Goal: Task Accomplishment & Management: Manage account settings

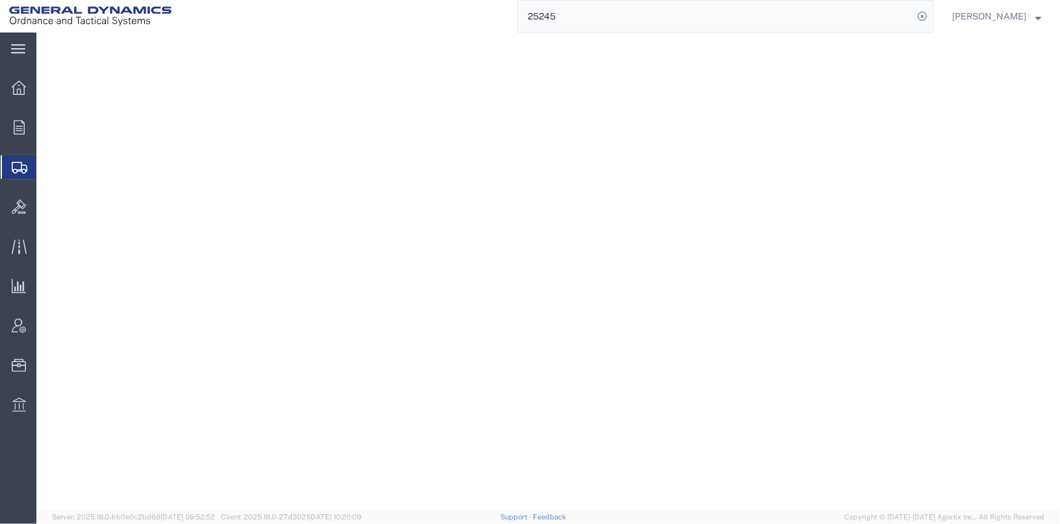
select select
select select "SC"
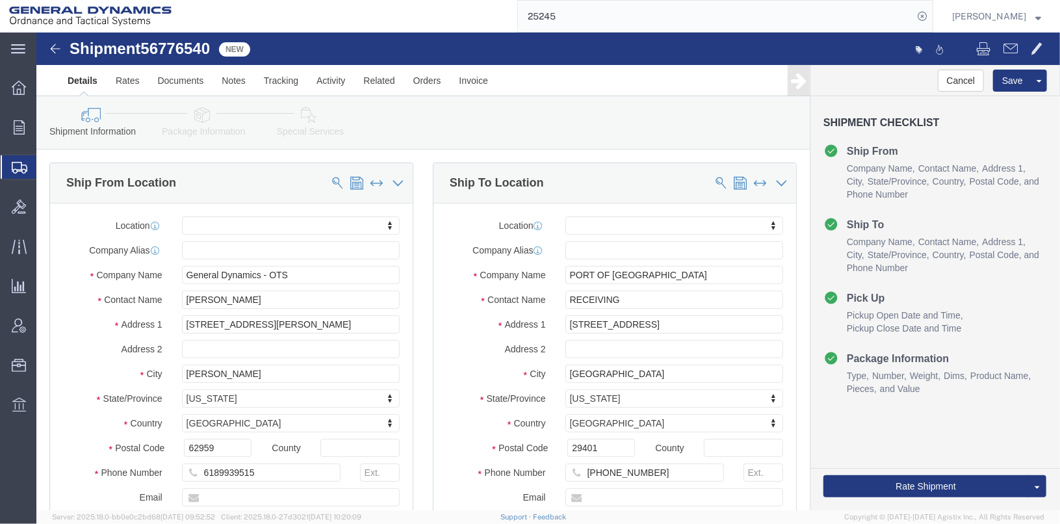
scroll to position [476, 0]
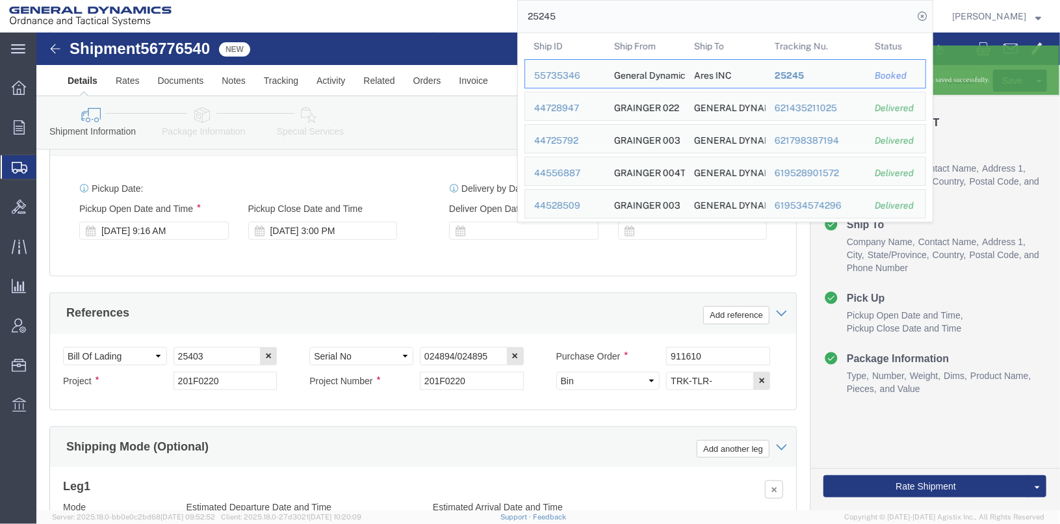
click at [496, 16] on div "25245 Ship ID Ship From Ship To Tracking Nu. Status Ship ID 55735346 Ship From …" at bounding box center [557, 16] width 752 height 32
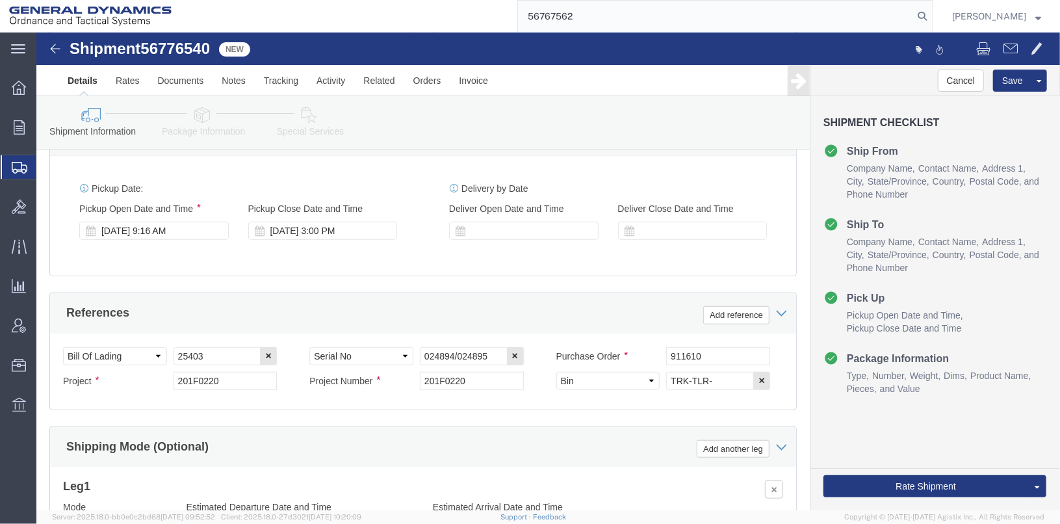
type input "56767562"
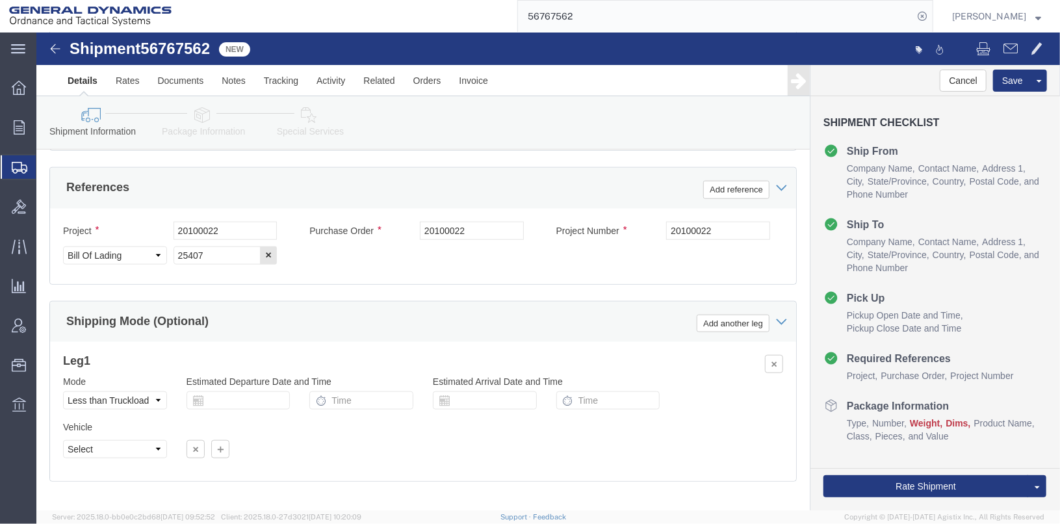
scroll to position [520, 0]
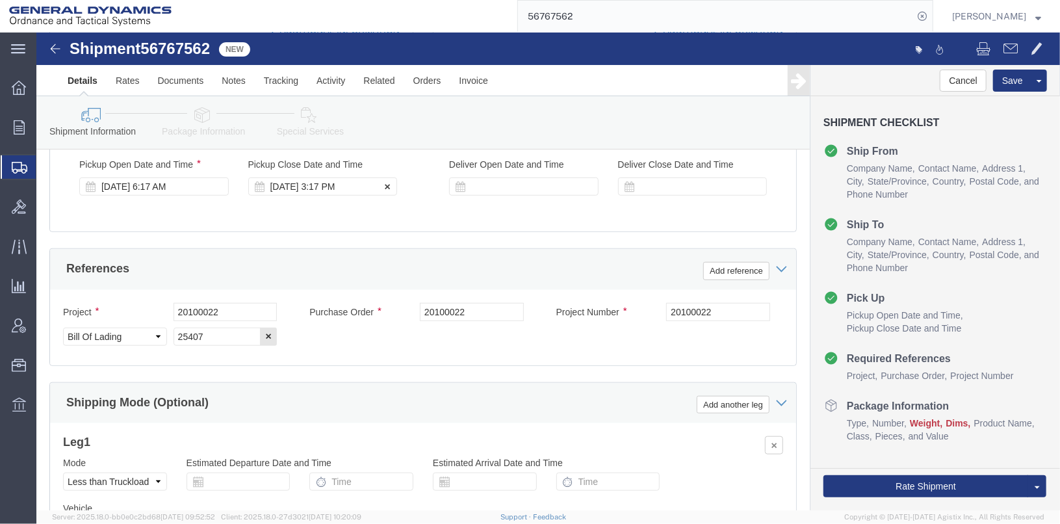
click div "[DATE] 3:17 PM"
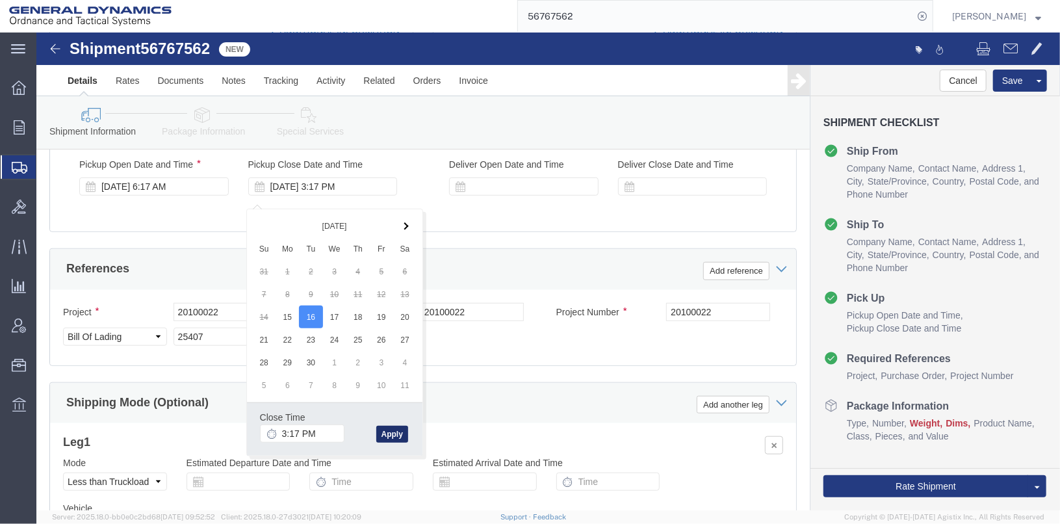
click button "Apply"
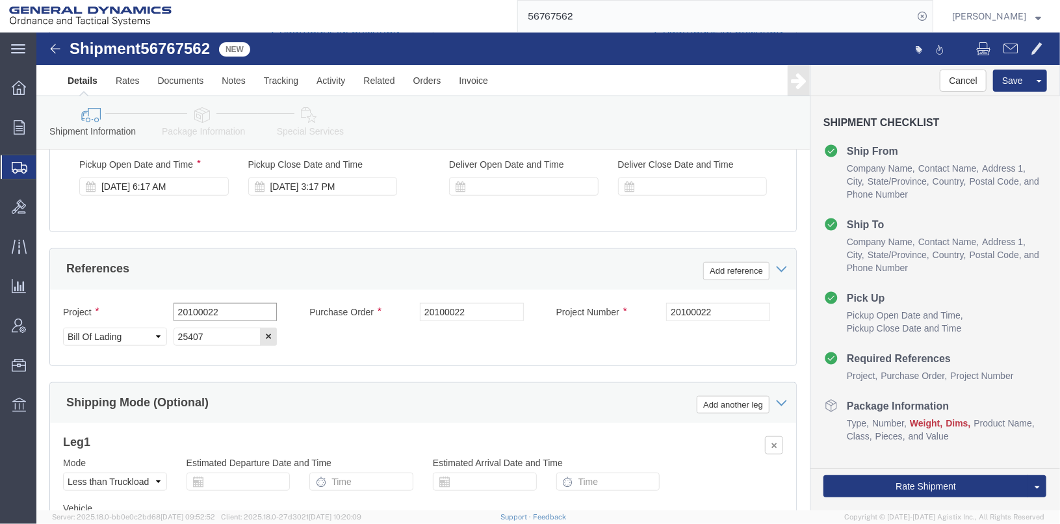
click input "20100022"
type input "2"
drag, startPoint x: 195, startPoint y: 288, endPoint x: 122, endPoint y: 274, distance: 74.3
click div "Project 20100003 Purchase Order 20100022 Project Number 20100022 Select Account…"
type input "20100003"
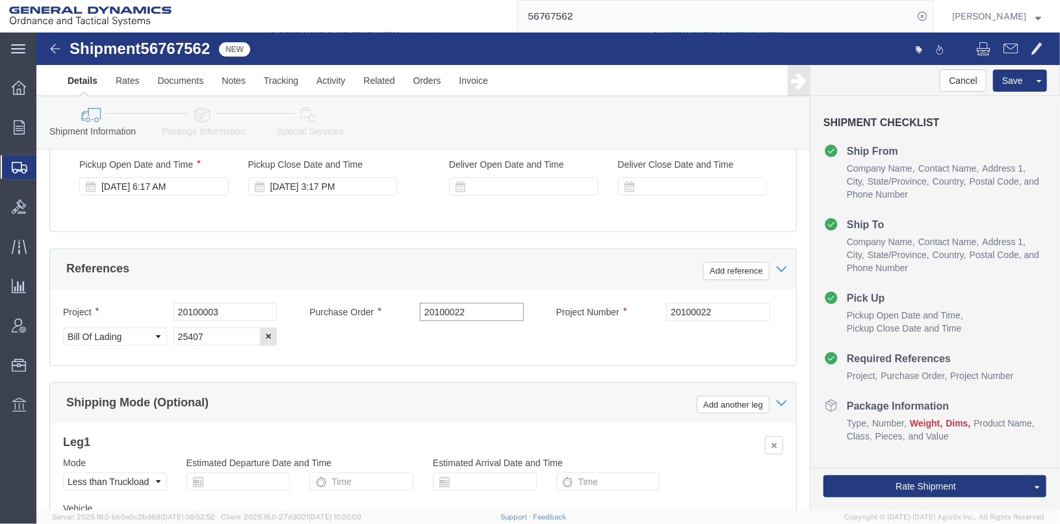
click input "20100022"
type input "2"
paste input "20100003"
type input "20100003"
drag, startPoint x: 626, startPoint y: 290, endPoint x: 595, endPoint y: 289, distance: 31.8
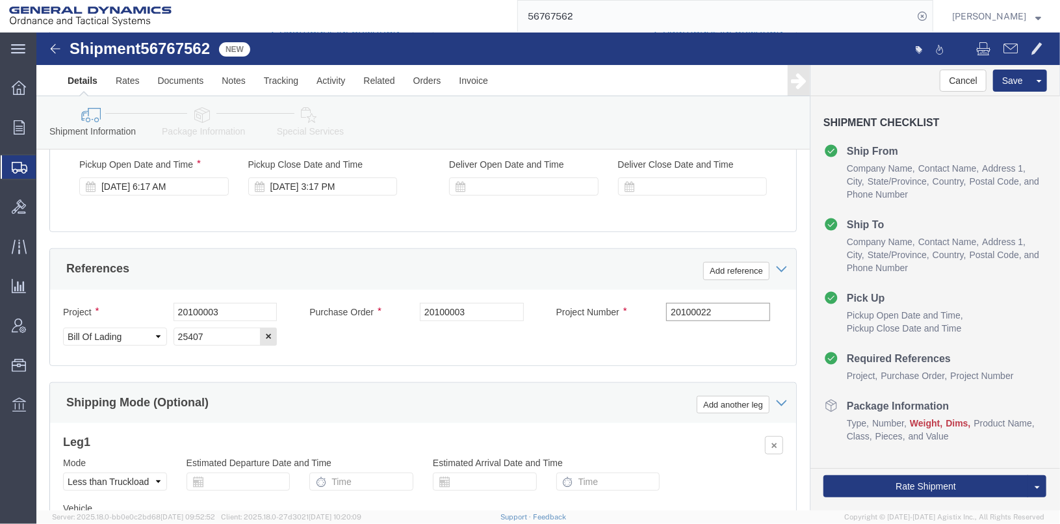
click div "Project Number 20100022"
paste input "20100003"
type input "20100003"
click button "Save"
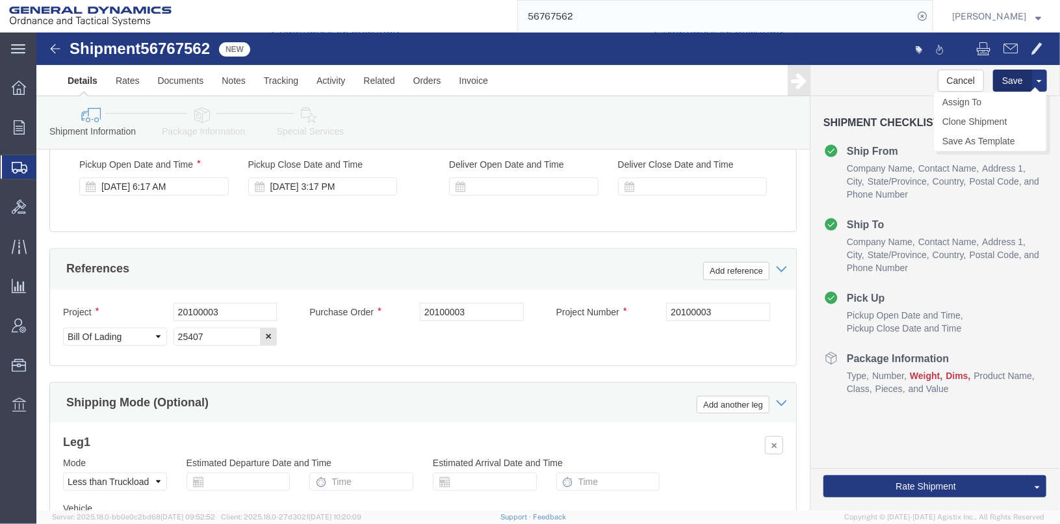
click button "Save"
drag, startPoint x: 964, startPoint y: 55, endPoint x: 717, endPoint y: 18, distance: 249.8
click button "Save"
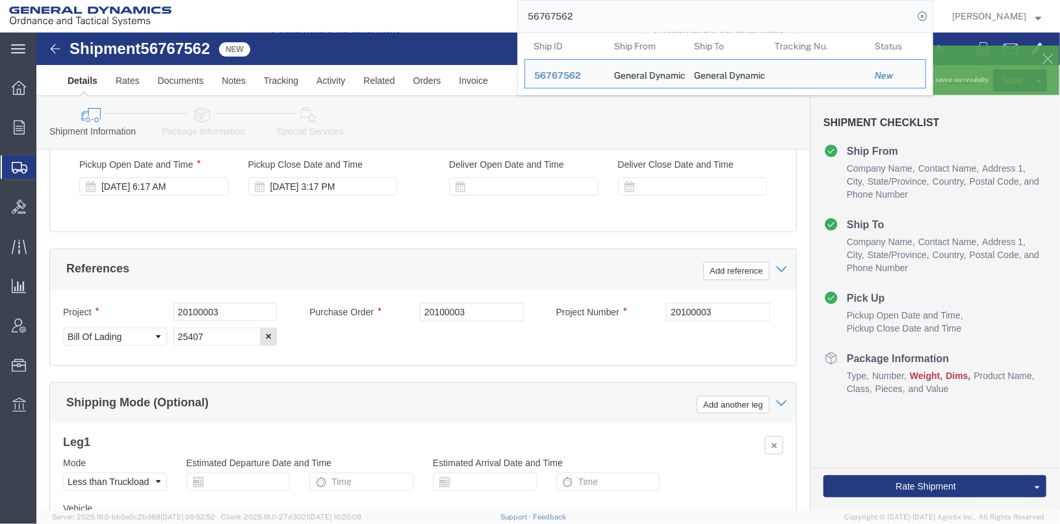
drag, startPoint x: 715, startPoint y: 18, endPoint x: 512, endPoint y: 19, distance: 203.4
click at [512, 19] on div "56767562 Ship ID Ship From Ship To Tracking Nu. Status Ship ID 56767562 Ship Fr…" at bounding box center [557, 16] width 752 height 32
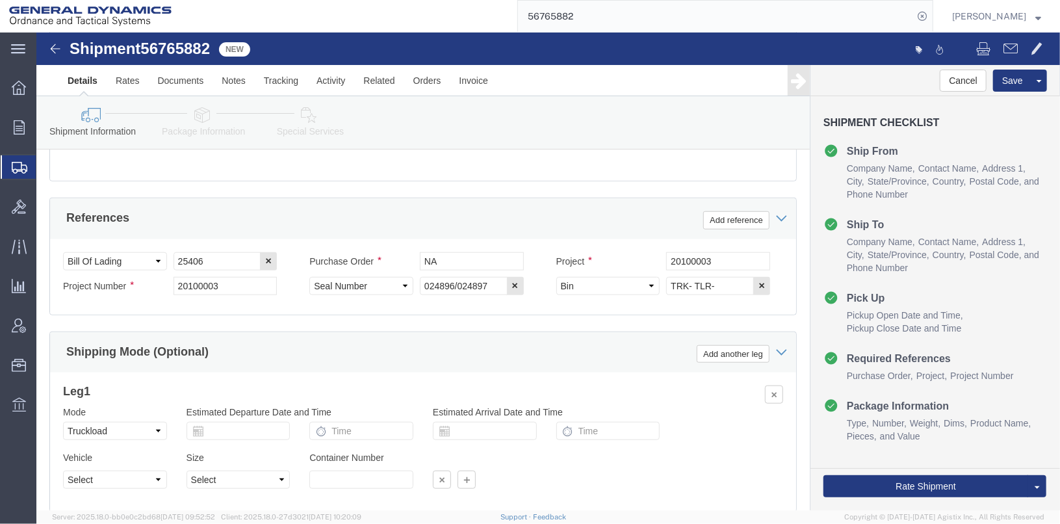
scroll to position [584, 0]
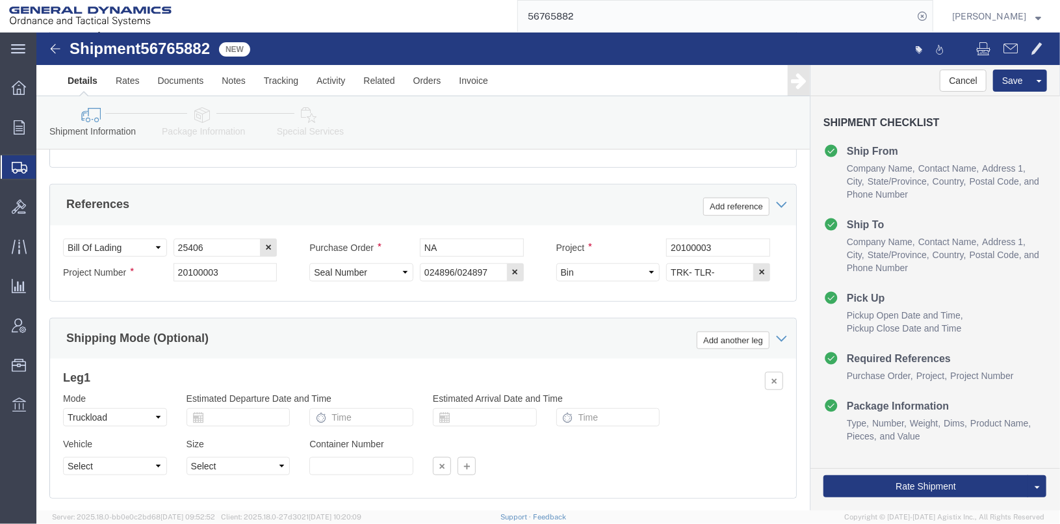
click icon
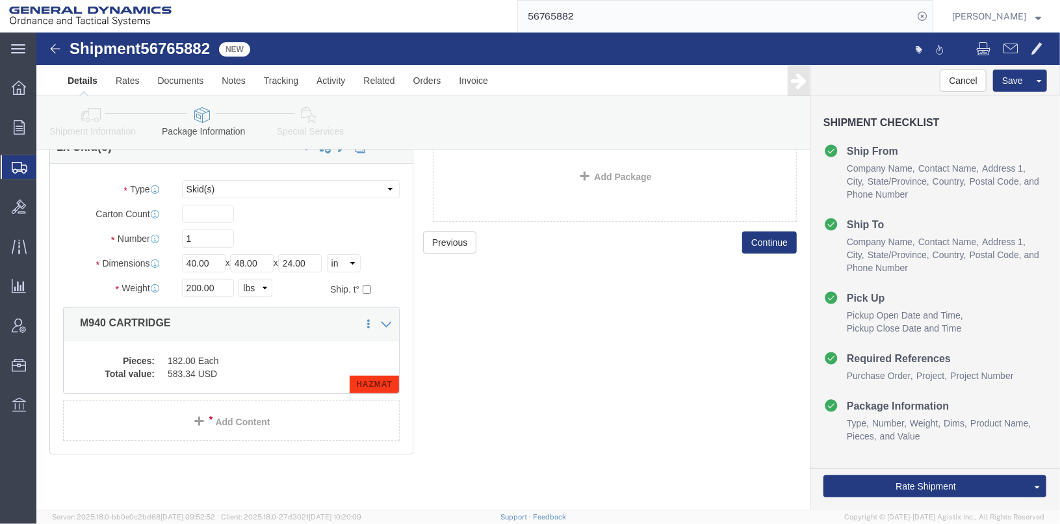
scroll to position [77, 0]
click dd "182.00 Each"
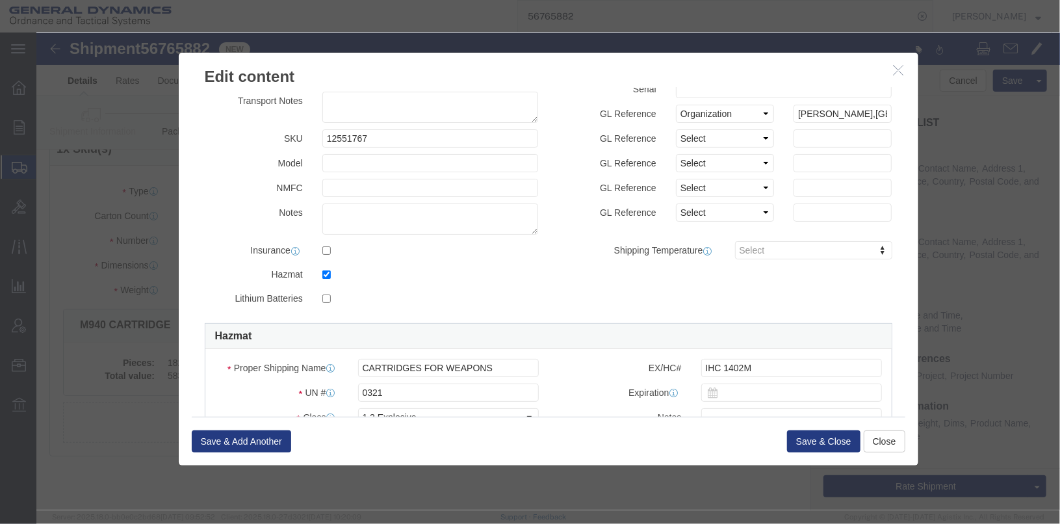
scroll to position [381, 0]
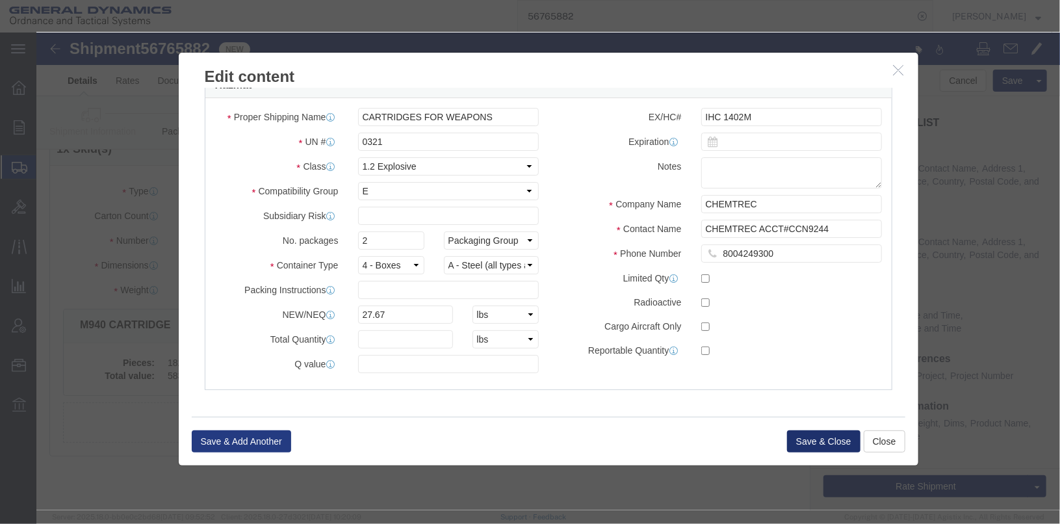
click button "Save & Close"
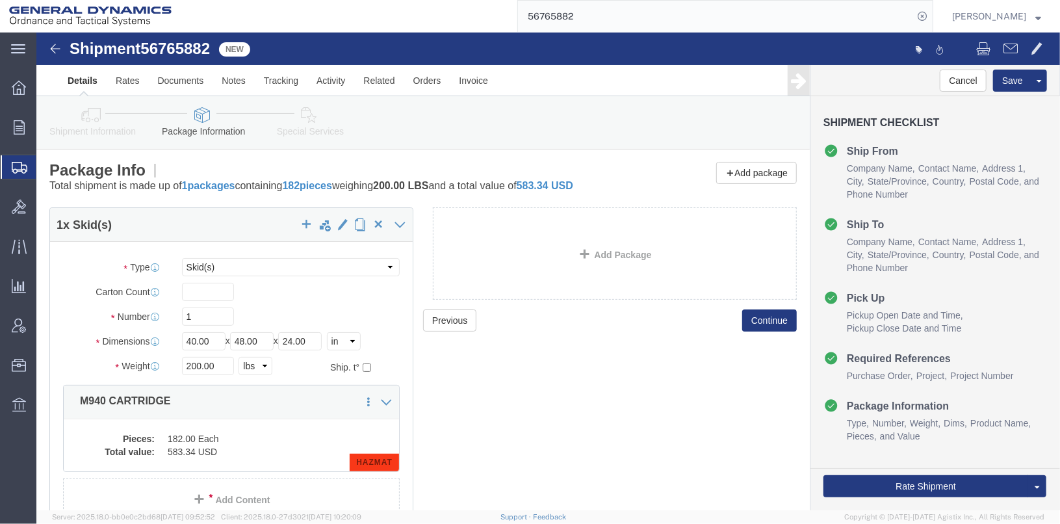
scroll to position [0, 0]
drag, startPoint x: 596, startPoint y: 18, endPoint x: 452, endPoint y: 19, distance: 144.9
click at [452, 19] on div "56765882" at bounding box center [557, 16] width 752 height 32
type input "56776540"
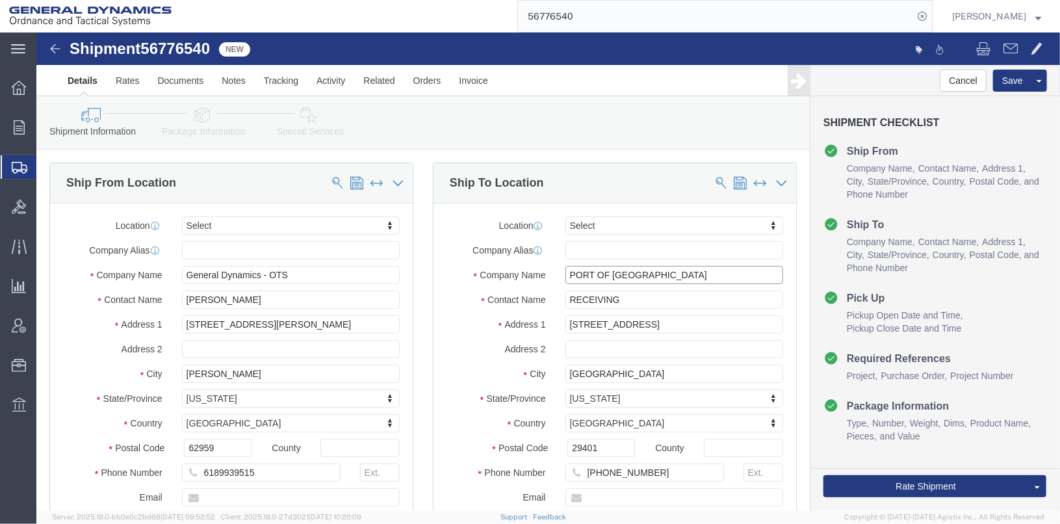
drag, startPoint x: 637, startPoint y: 240, endPoint x: 523, endPoint y: 235, distance: 114.4
click input "PORT OF [GEOGRAPHIC_DATA]"
type input "m"
click input "RECEIVING"
type input "R"
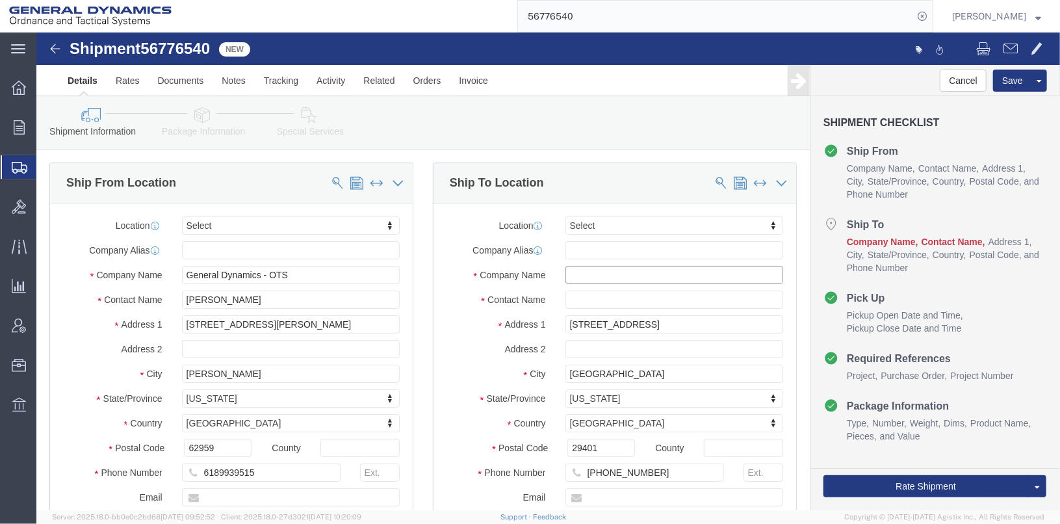
click input "text"
type input "MAINOCEAN CAROLINAS"
type input "R"
type input "[PERSON_NAME]"
type input "[STREET_ADDRESS][PERSON_NAME] BLDG #2"
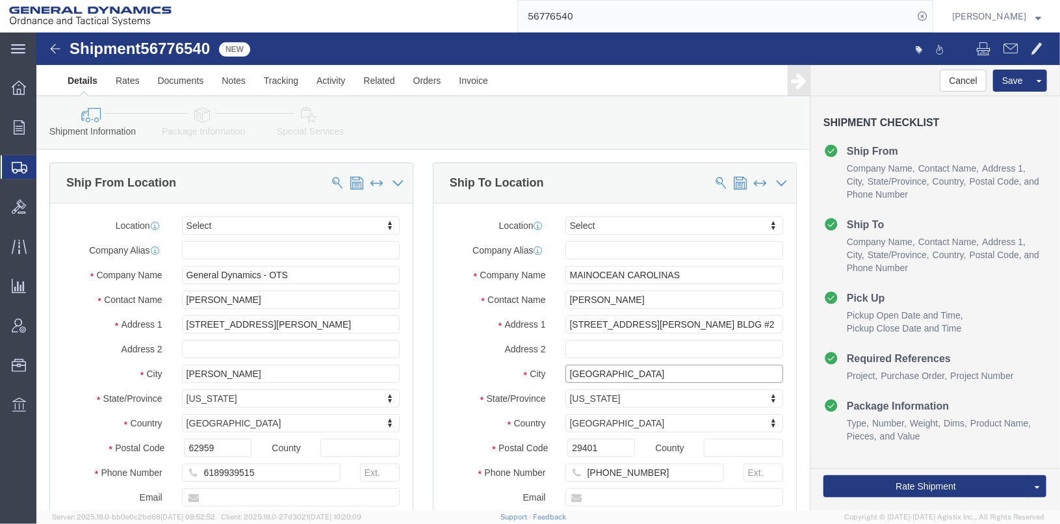
drag, startPoint x: 612, startPoint y: 344, endPoint x: 467, endPoint y: 315, distance: 148.4
click div "Location Select Select My Profile Location GD-OTS [GEOGRAPHIC_DATA] (Commerce) …"
type input "HANAHAN"
click input "29401"
type input "29410"
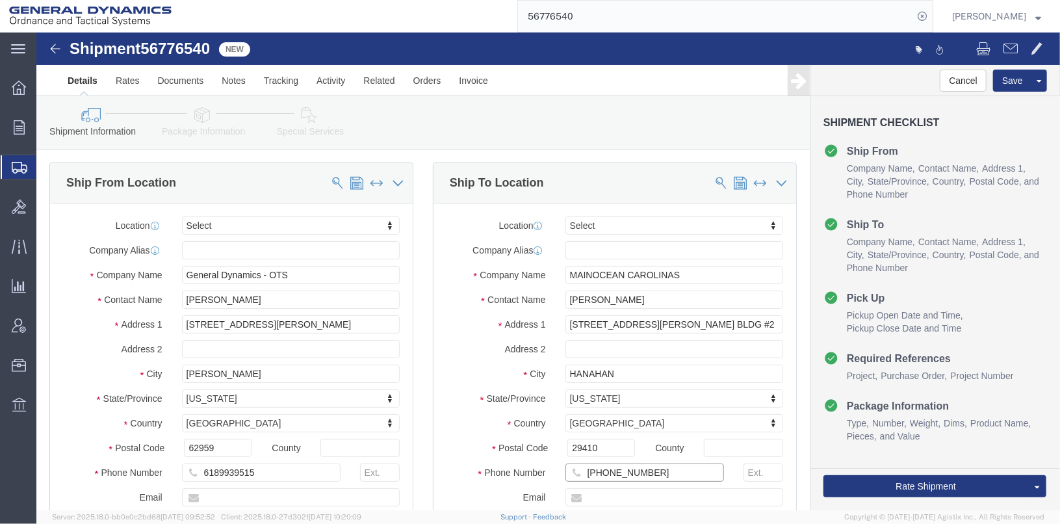
click input "[PHONE_NUMBER]"
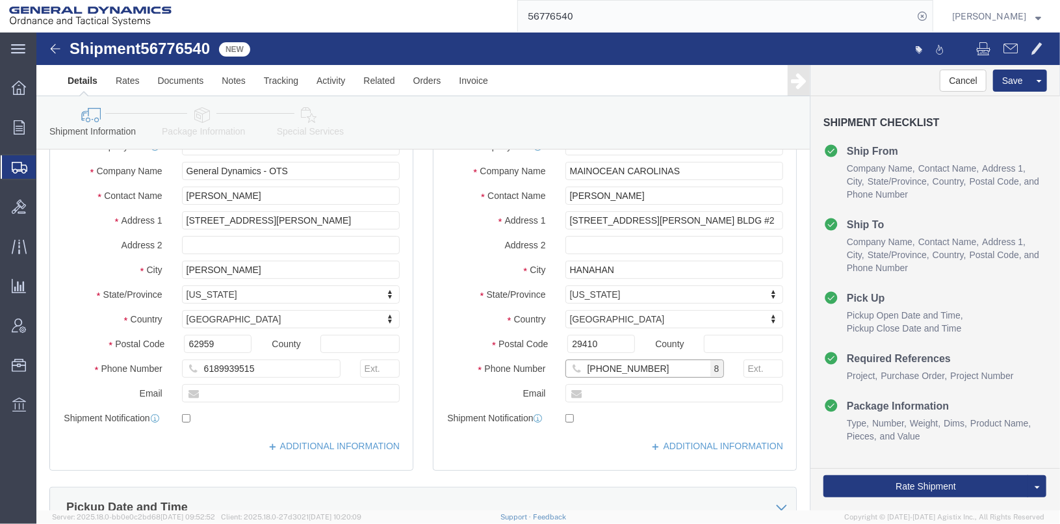
scroll to position [130, 0]
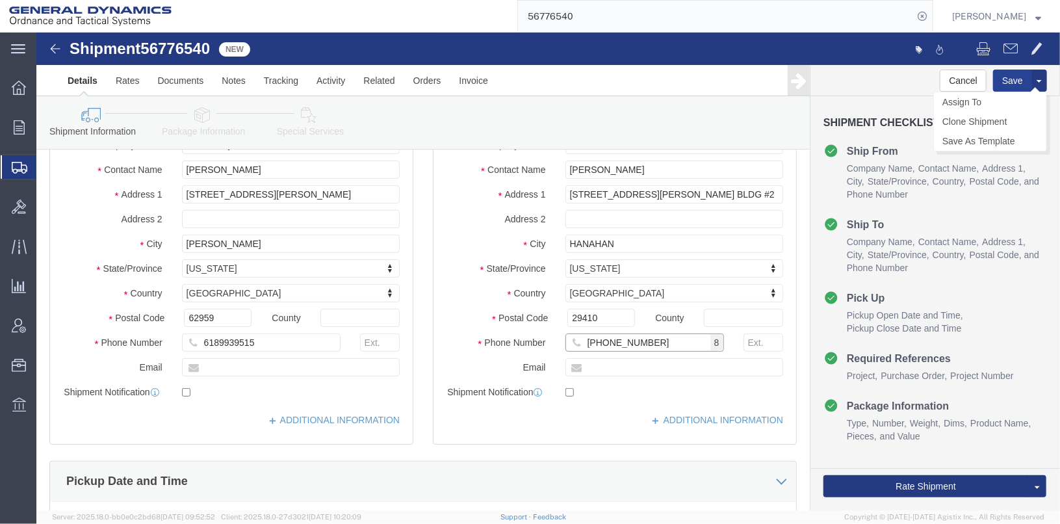
type input "[PHONE_NUMBER]"
click button "Save"
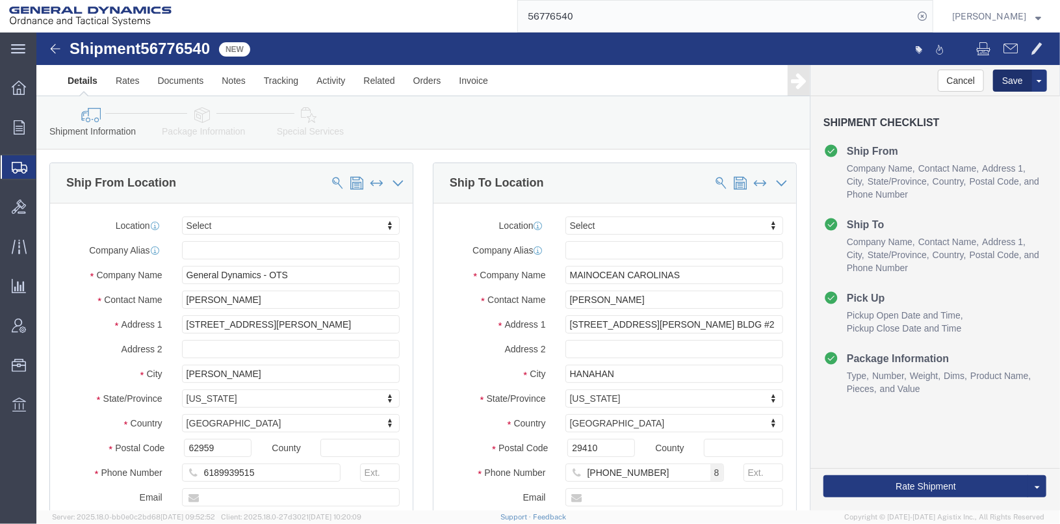
drag, startPoint x: 973, startPoint y: 53, endPoint x: 781, endPoint y: 47, distance: 191.8
click button "Save"
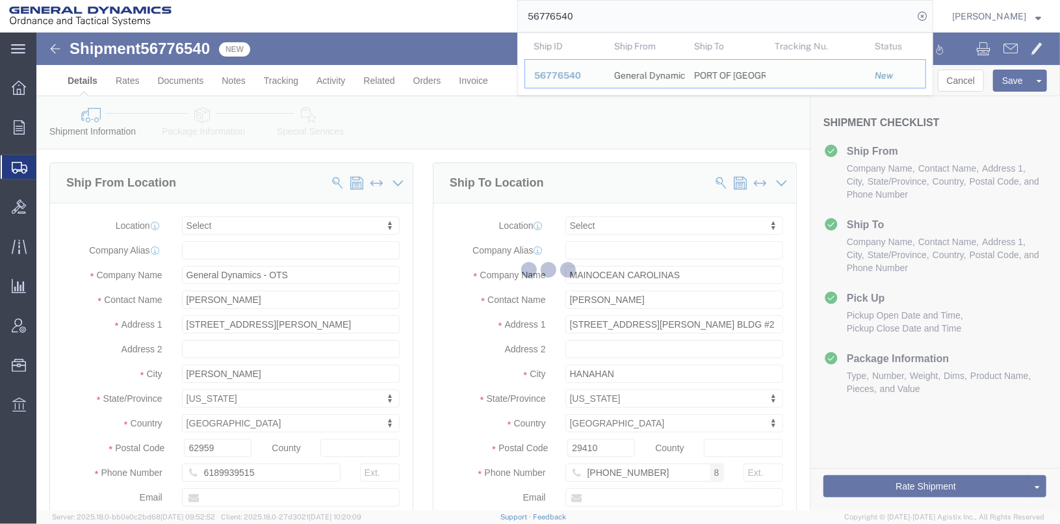
drag, startPoint x: 608, startPoint y: 14, endPoint x: 504, endPoint y: 12, distance: 103.3
click at [504, 12] on div "56776540 Ship ID Ship From Ship To Tracking Nu. Status Ship ID 56776540 Ship Fr…" at bounding box center [557, 16] width 752 height 32
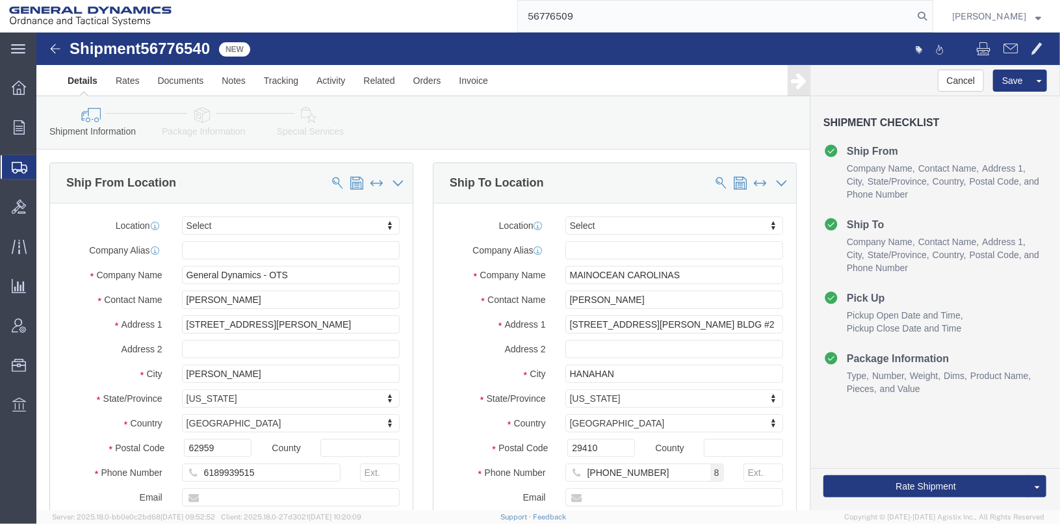
type input "56776509"
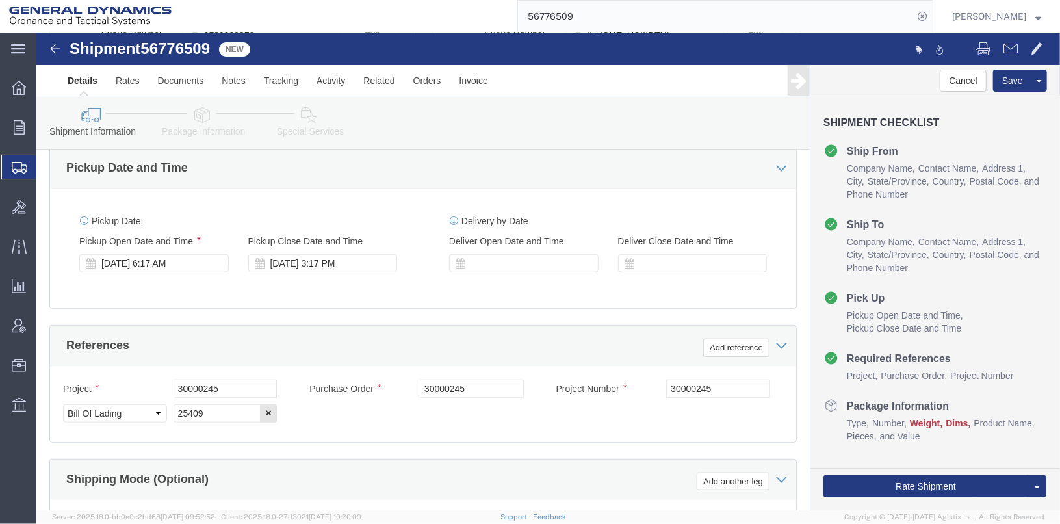
scroll to position [455, 0]
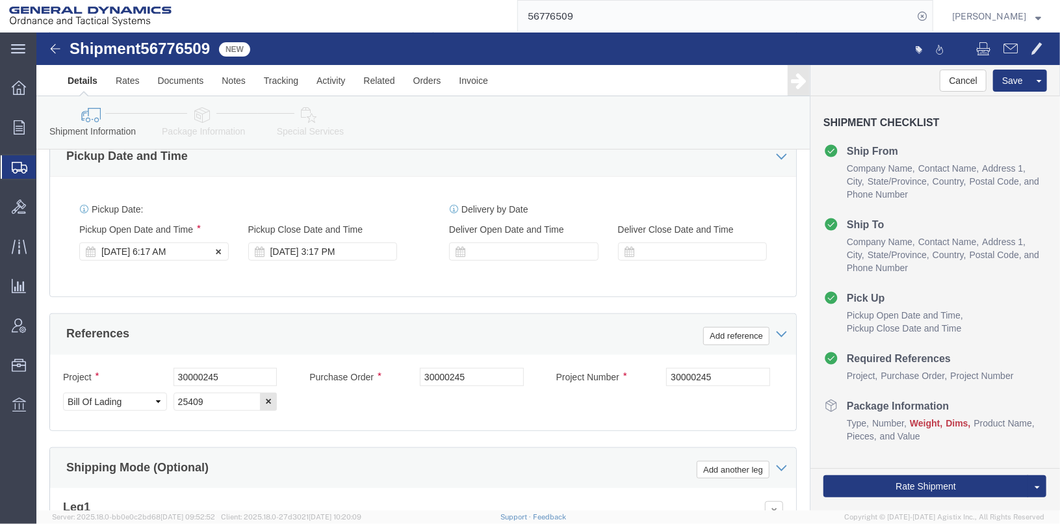
click div "[DATE] 6:17 AM"
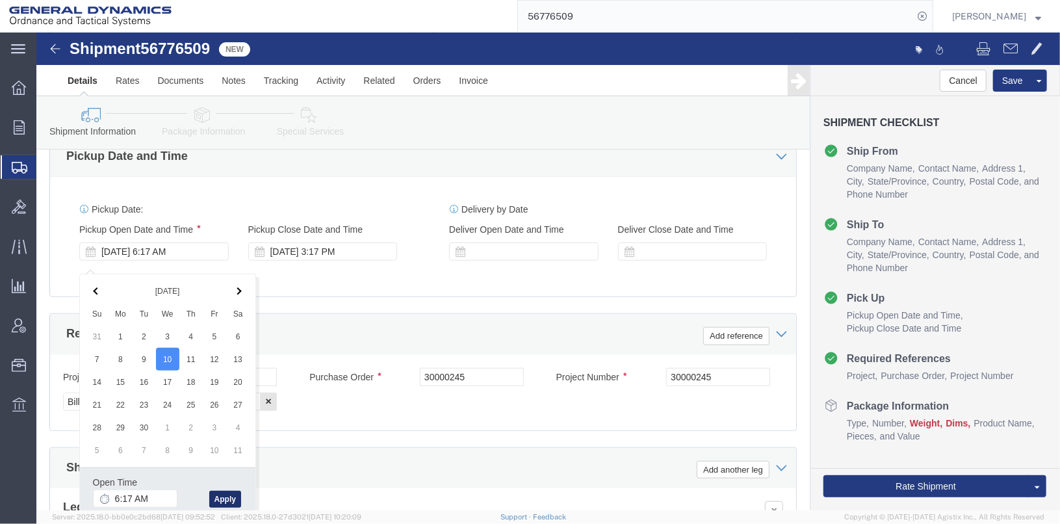
click button "Apply"
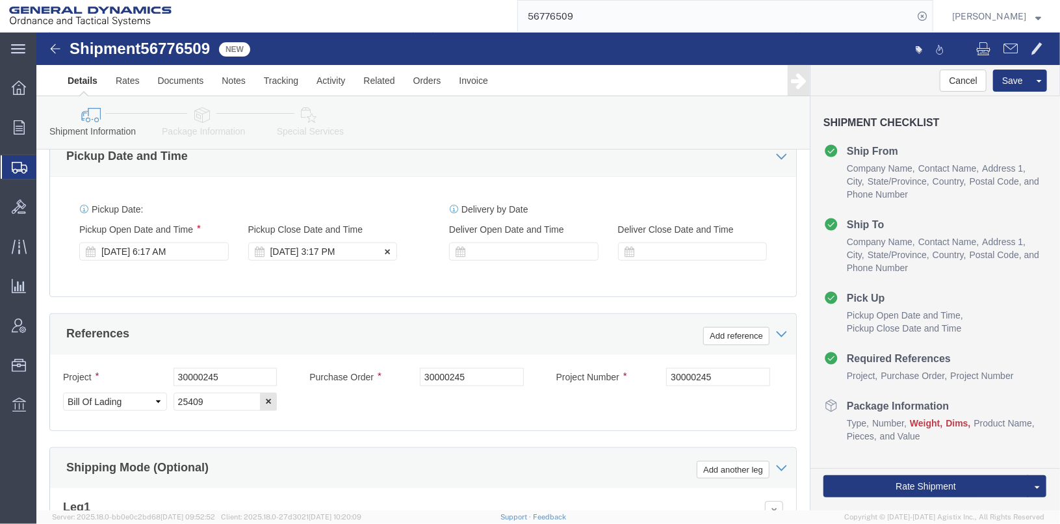
click div "[DATE] 3:17 PM"
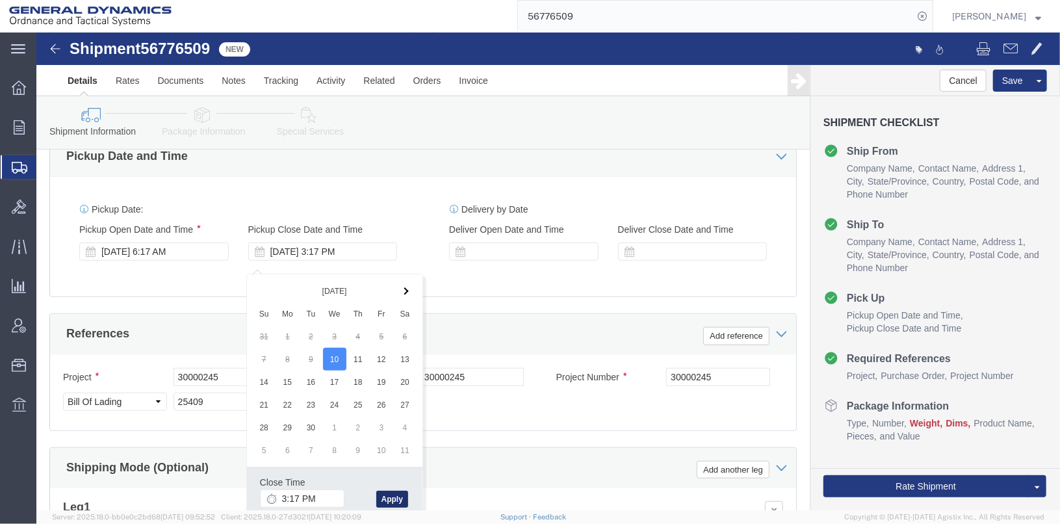
click button "Apply"
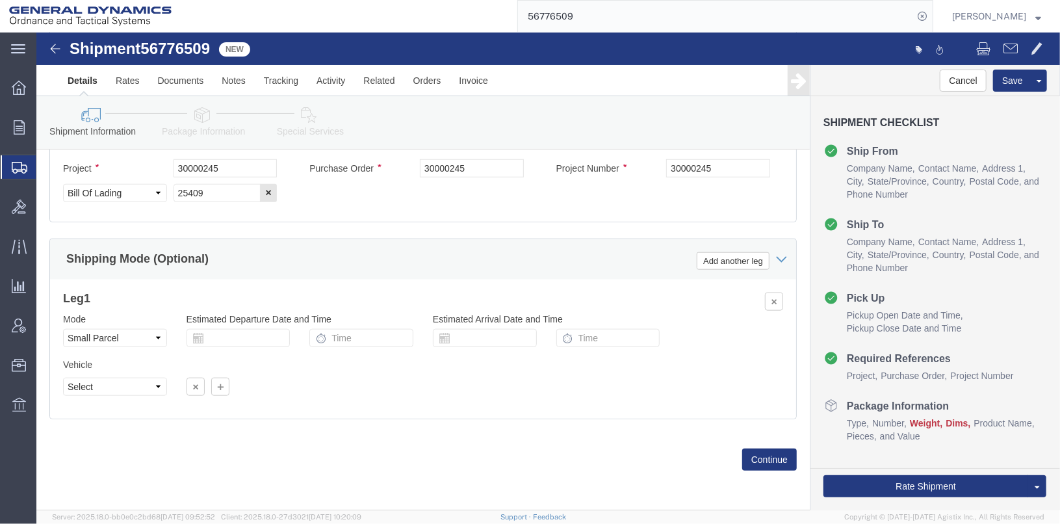
scroll to position [671, 0]
click button "Continue"
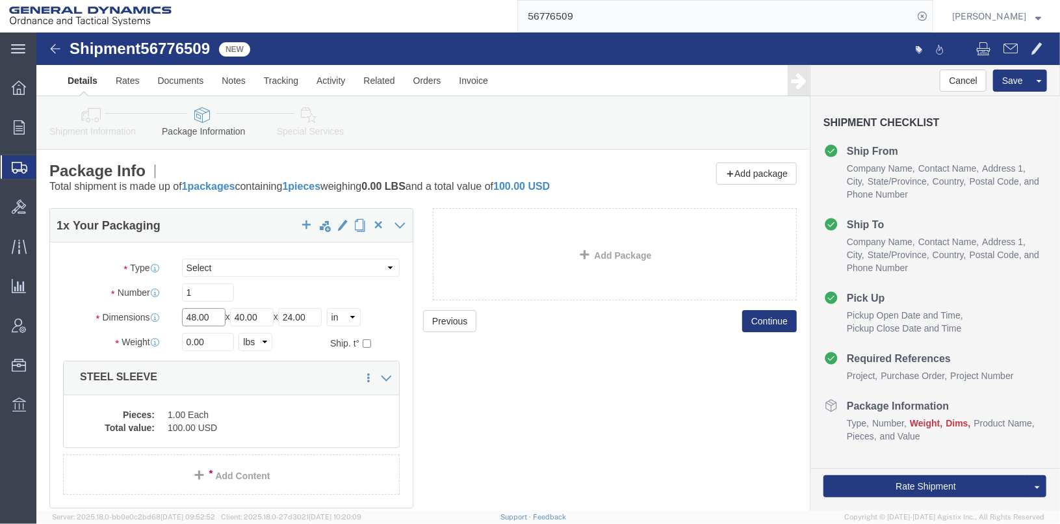
drag, startPoint x: 171, startPoint y: 288, endPoint x: 127, endPoint y: 278, distance: 44.6
click div "Dimensions Length 48.00 x Width 40.00 x Height 24.00 Select cm ft in"
type input "12"
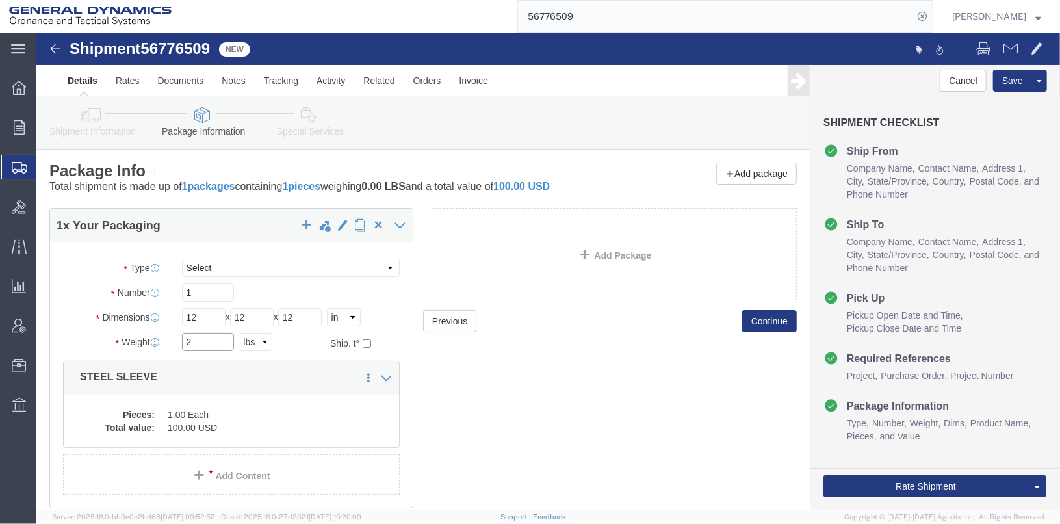
type input "2"
click div "Previous Continue"
click button "Rate Shipment"
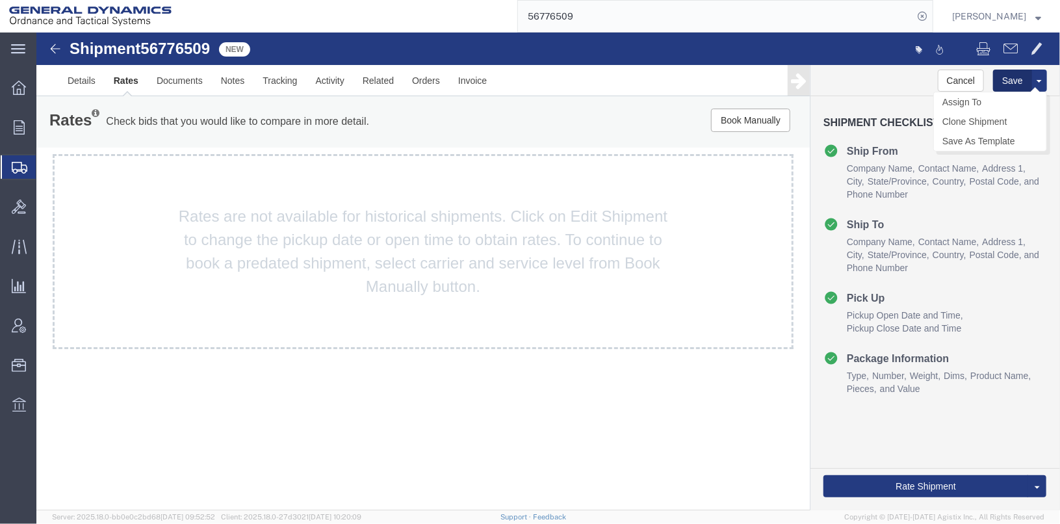
click at [1003, 83] on button "Save" at bounding box center [1011, 80] width 39 height 22
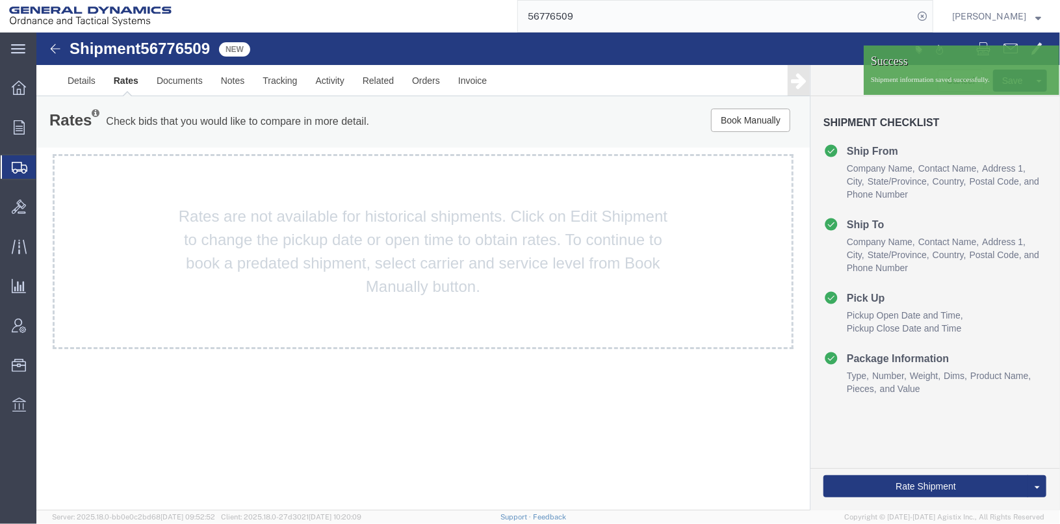
click at [123, 76] on link "Rates" at bounding box center [125, 79] width 43 height 31
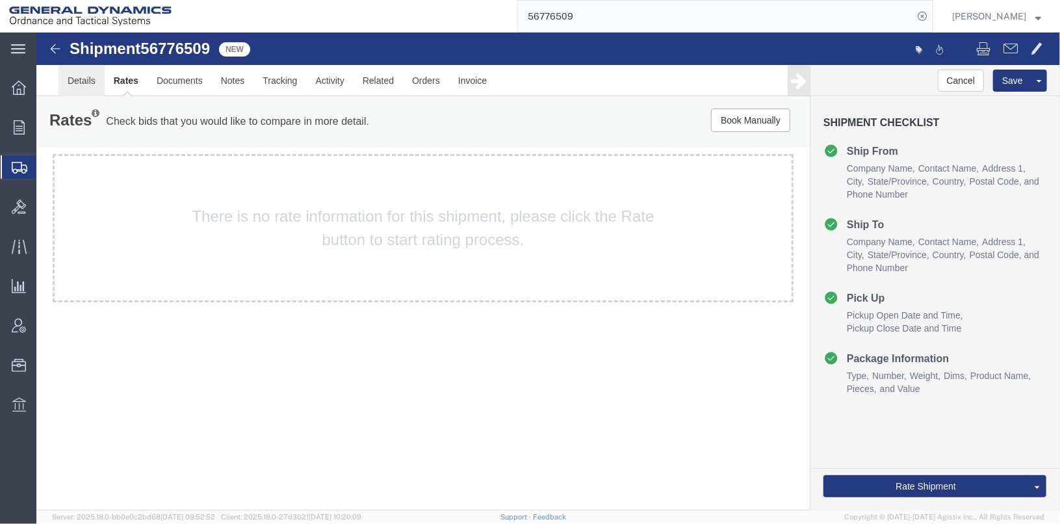
click at [74, 86] on link "Details" at bounding box center [81, 79] width 46 height 31
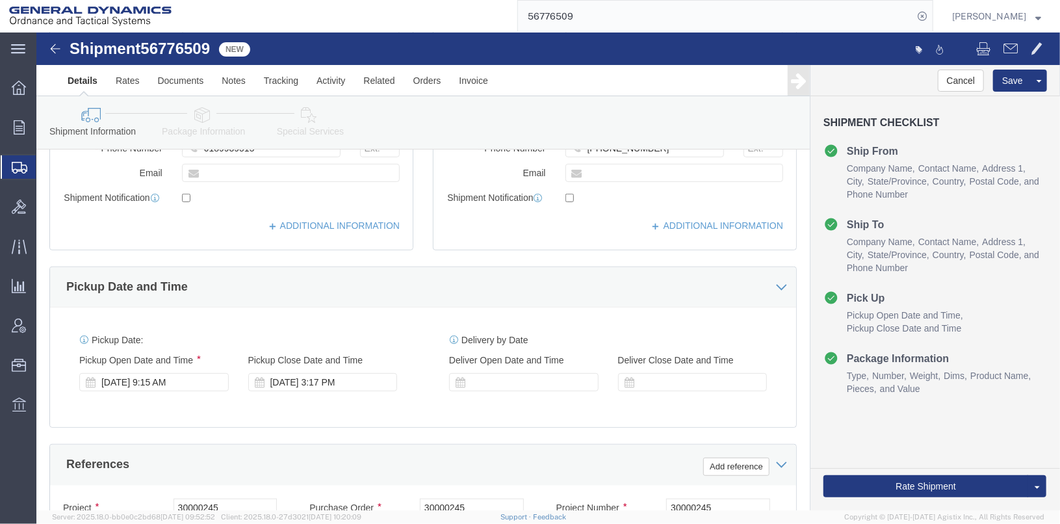
scroll to position [390, 0]
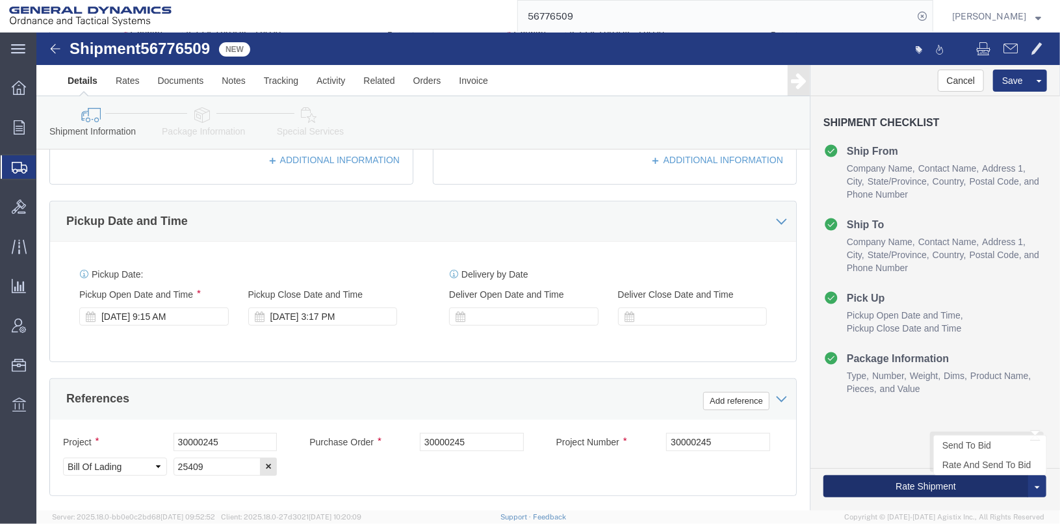
click button "Rate Shipment"
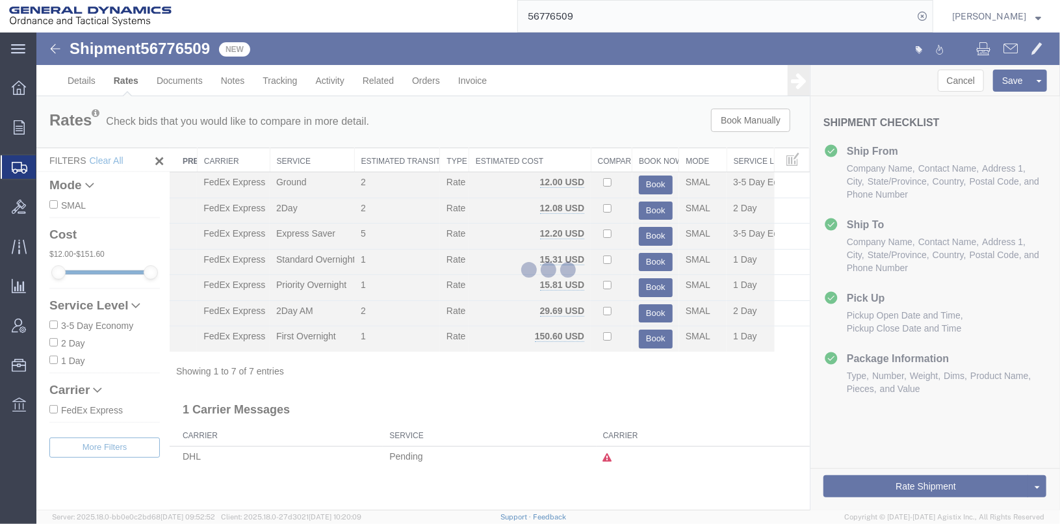
scroll to position [0, 0]
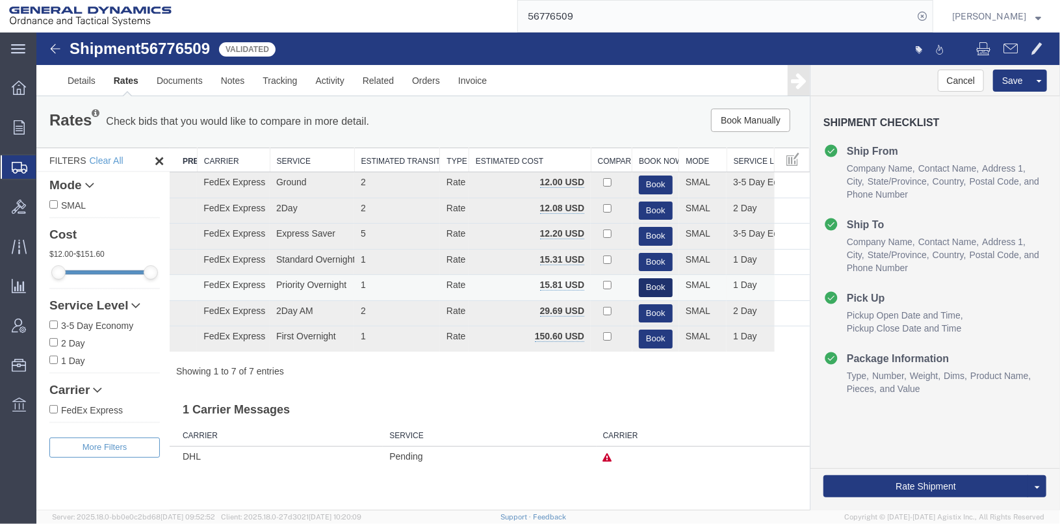
click at [648, 283] on button "Book" at bounding box center [655, 286] width 34 height 19
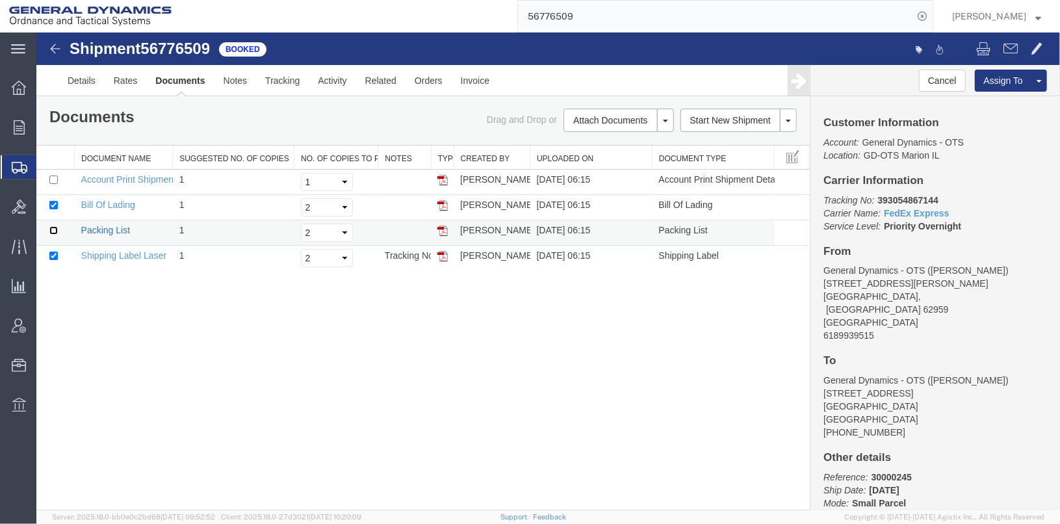
drag, startPoint x: 54, startPoint y: 226, endPoint x: 94, endPoint y: 233, distance: 40.8
click at [54, 226] on input "checkbox" at bounding box center [53, 229] width 8 height 8
checkbox input "true"
click at [596, 136] on link "Print Documents" at bounding box center [615, 141] width 113 height 19
click at [62, 71] on link "Details" at bounding box center [81, 79] width 46 height 31
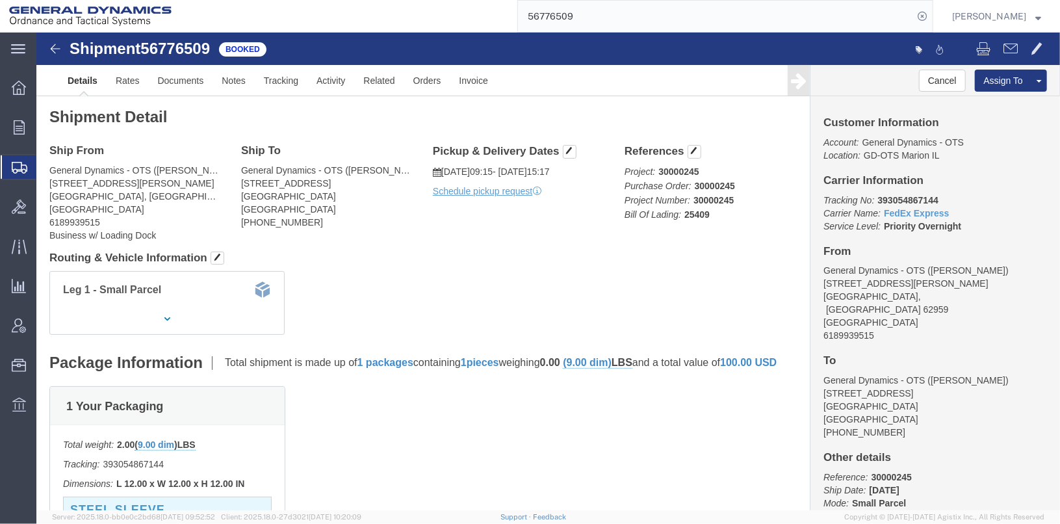
click address "General Dynamics - OTS ([PERSON_NAME]) [STREET_ADDRESS] [PHONE_NUMBER]"
click link "Clone Shipment"
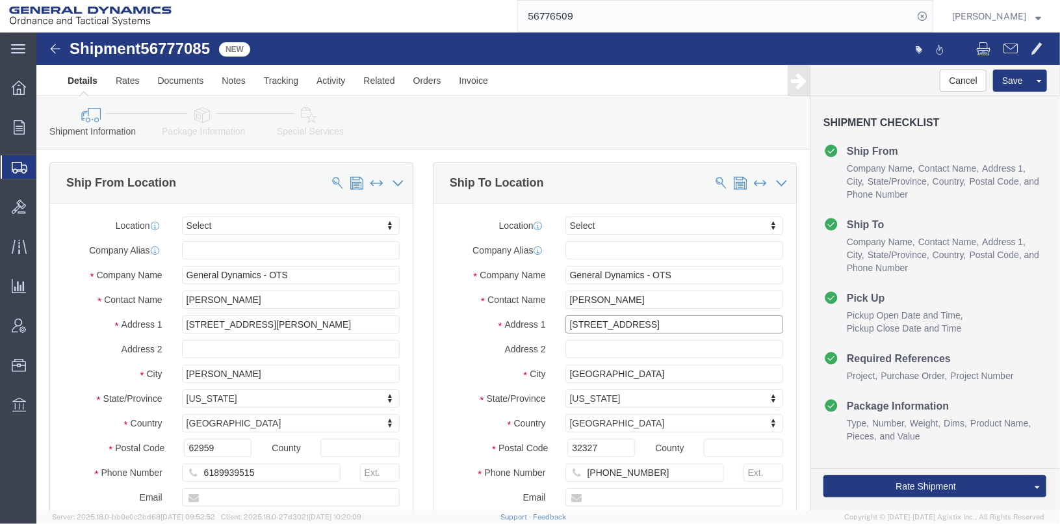
drag, startPoint x: 632, startPoint y: 291, endPoint x: 486, endPoint y: 285, distance: 145.7
click div "Address [STREET_ADDRESS]"
type input "[GEOGRAPHIC_DATA]"
drag, startPoint x: 596, startPoint y: 333, endPoint x: 491, endPoint y: 347, distance: 106.1
click div "City [GEOGRAPHIC_DATA]"
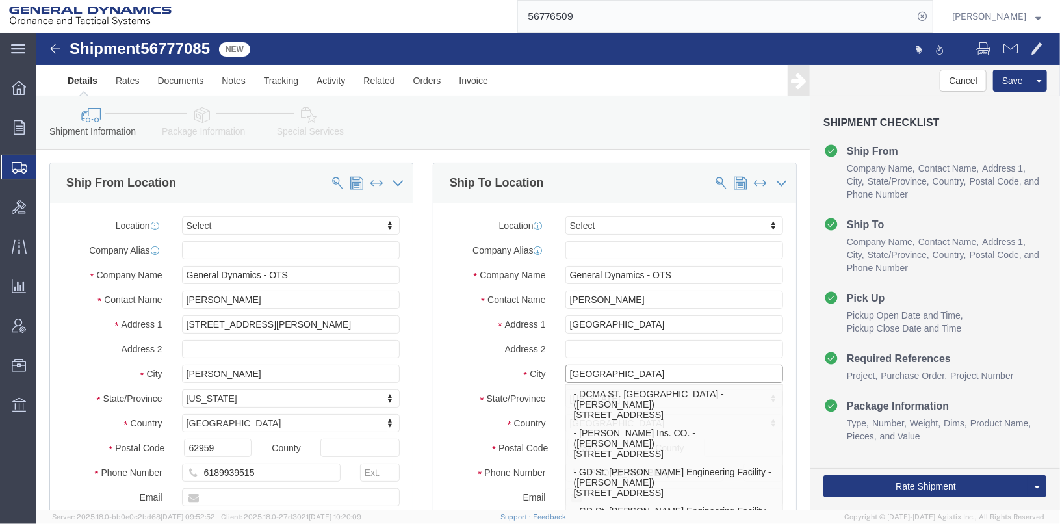
type input "[GEOGRAPHIC_DATA]"
click div "Location Select Select My Profile Location GD-OTS [GEOGRAPHIC_DATA] (Commerce) …"
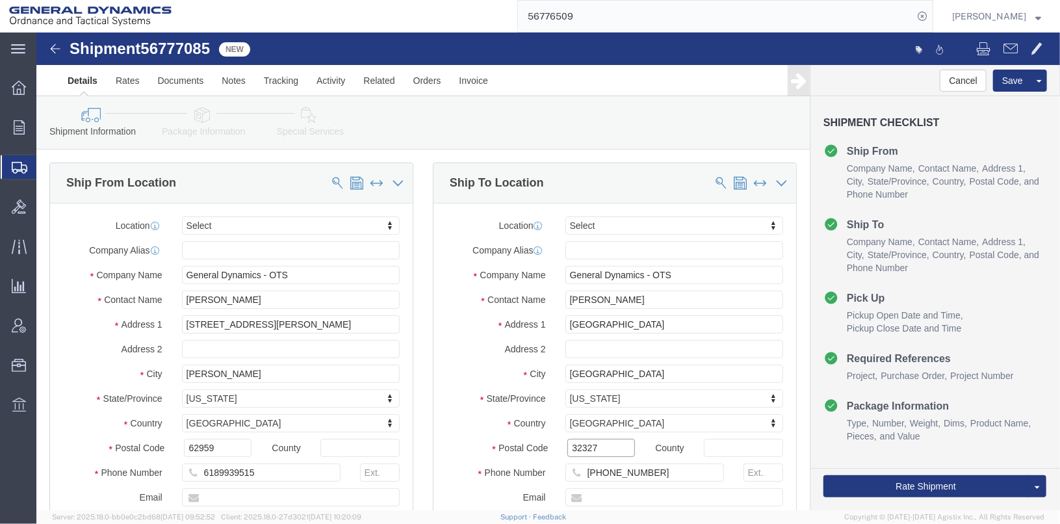
click input "32327"
type input "3"
type input "33716"
click div "Contact Name [PERSON_NAME]"
click input "General Dynamics - OTS"
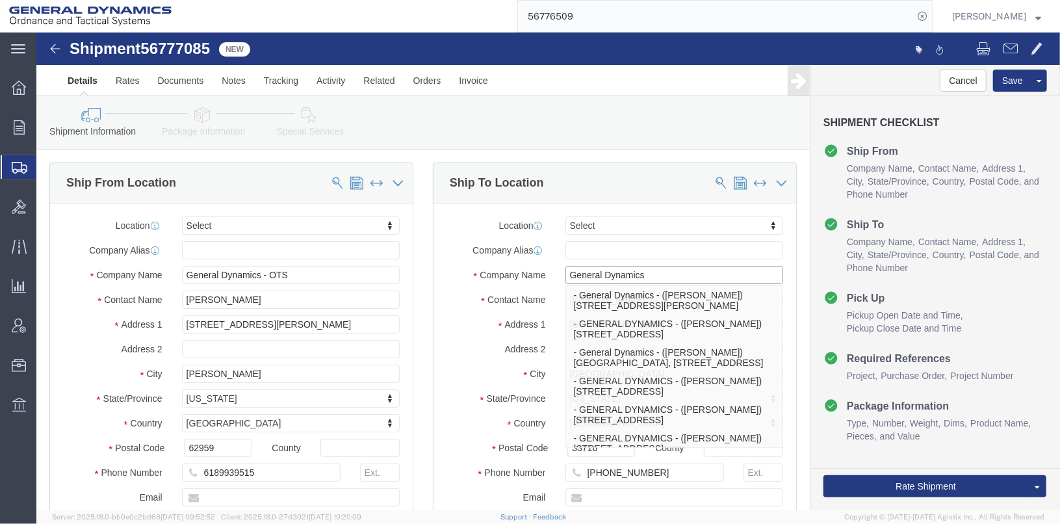
type input "General Dynamics"
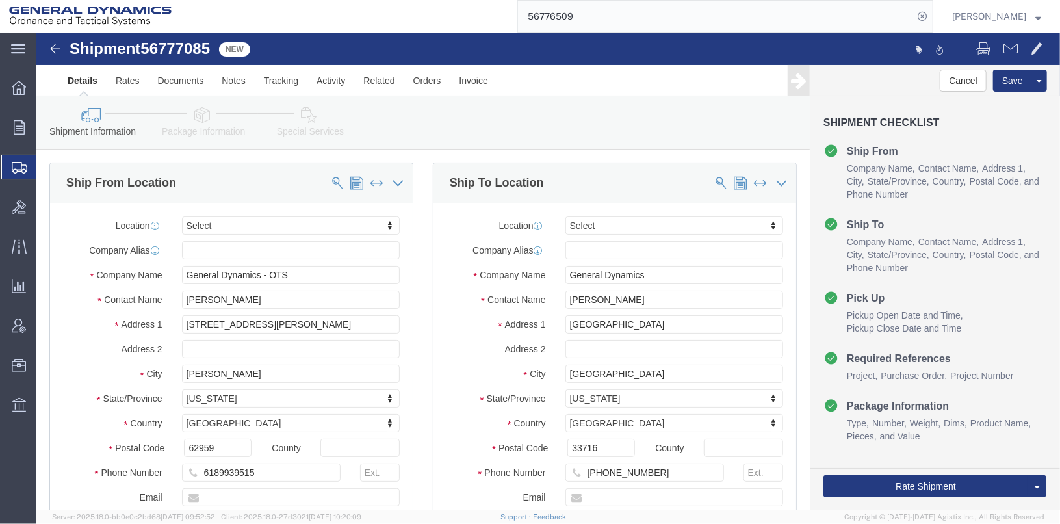
click div "Location Select Select My Profile Location GD-OTS [GEOGRAPHIC_DATA] (Commerce) …"
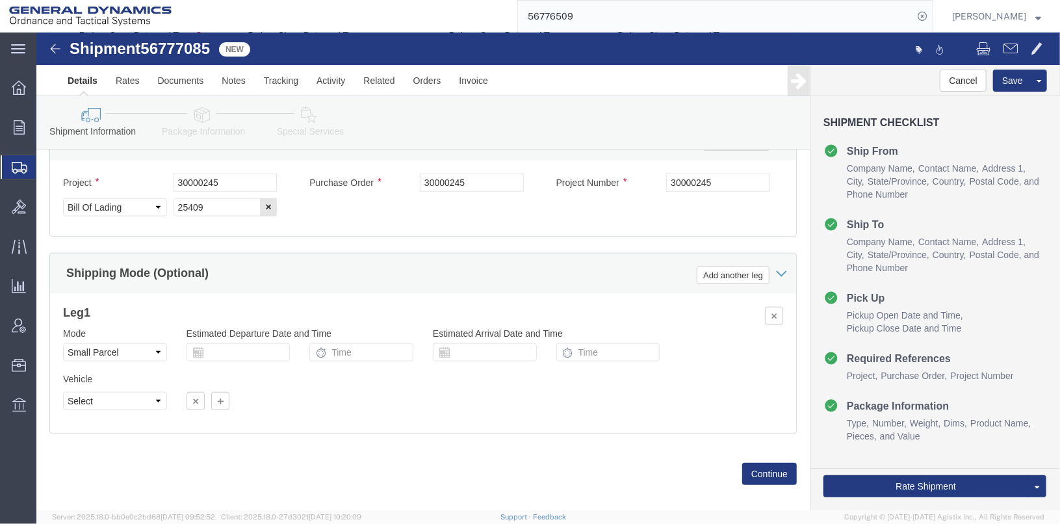
scroll to position [650, 0]
click button "Save"
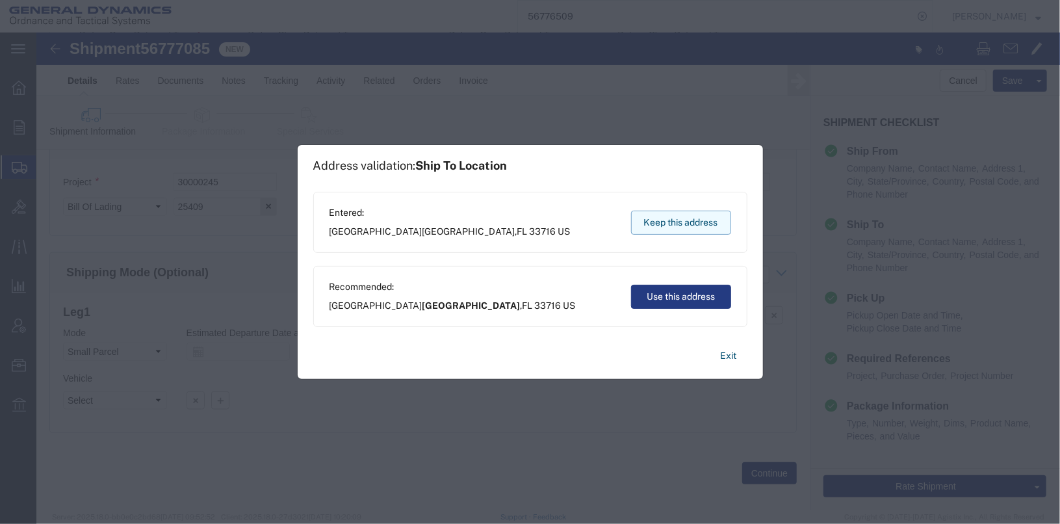
click at [684, 224] on button "Keep this address" at bounding box center [681, 223] width 100 height 24
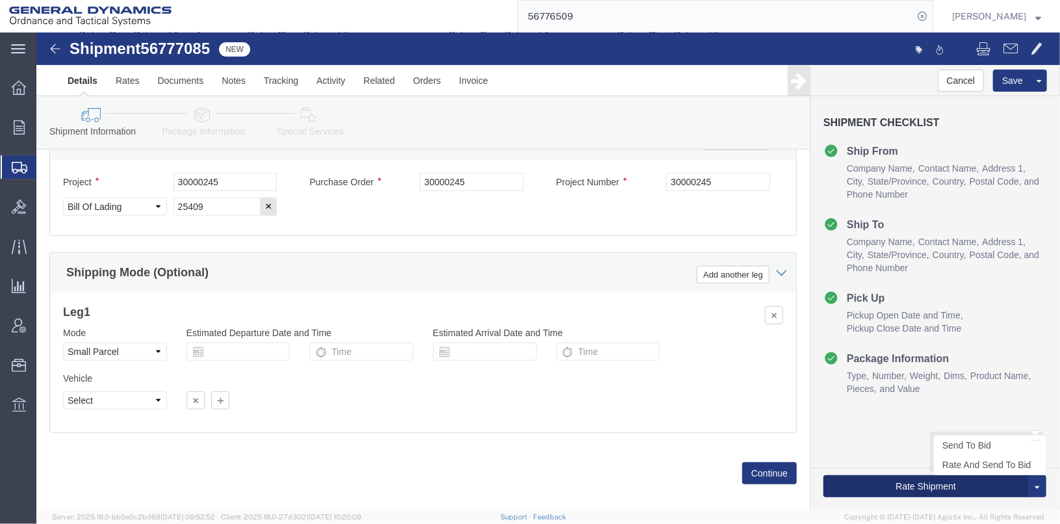
click button "Rate Shipment"
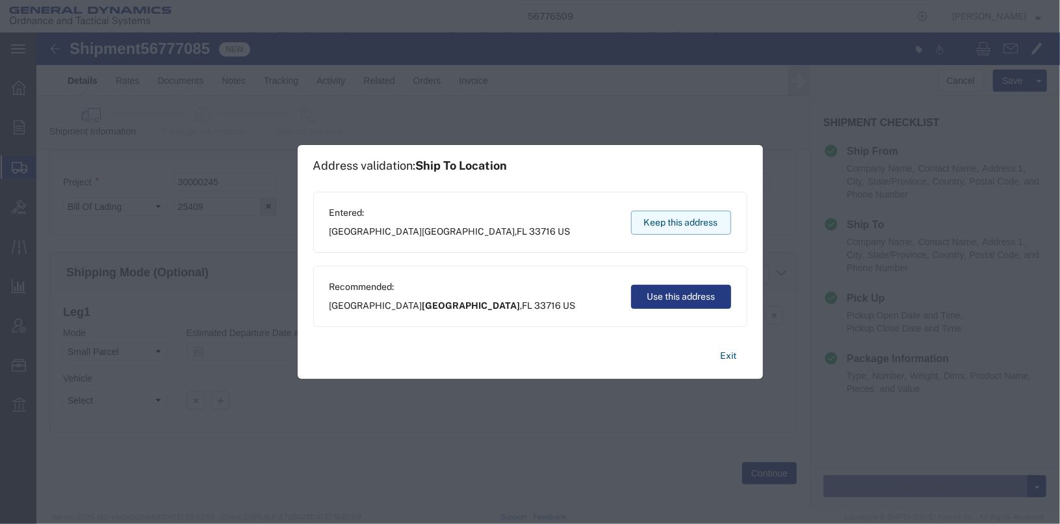
click at [680, 229] on button "Keep this address" at bounding box center [681, 223] width 100 height 24
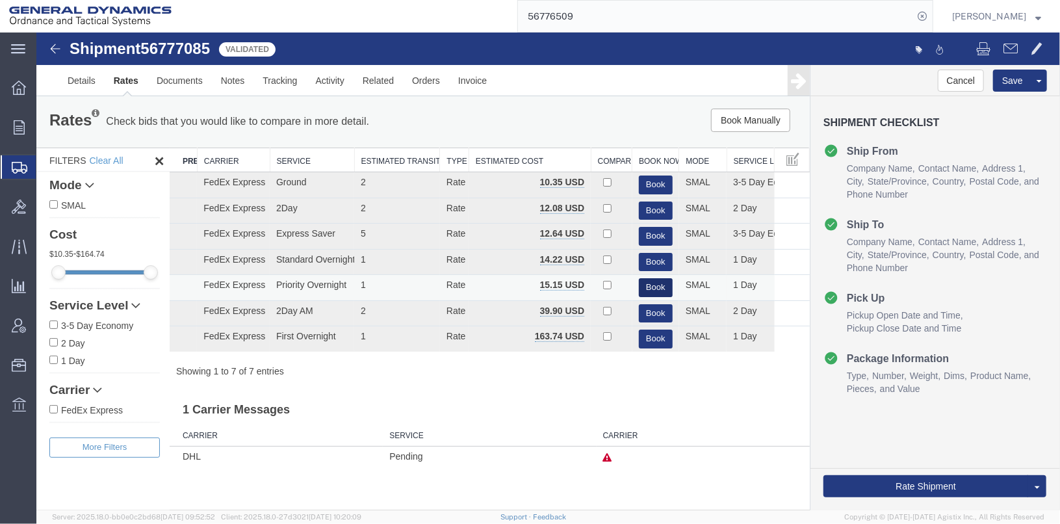
click at [654, 279] on button "Book" at bounding box center [655, 286] width 34 height 19
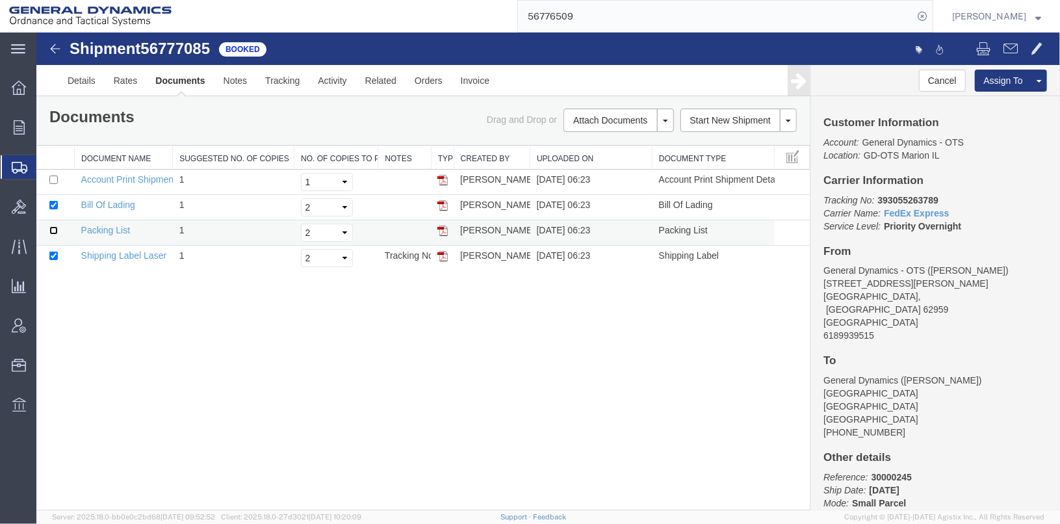
click at [50, 228] on input "checkbox" at bounding box center [53, 229] width 8 height 8
checkbox input "true"
click at [583, 142] on link "Print Documents" at bounding box center [615, 141] width 113 height 19
click at [46, 165] on span "Shipments" at bounding box center [41, 167] width 10 height 26
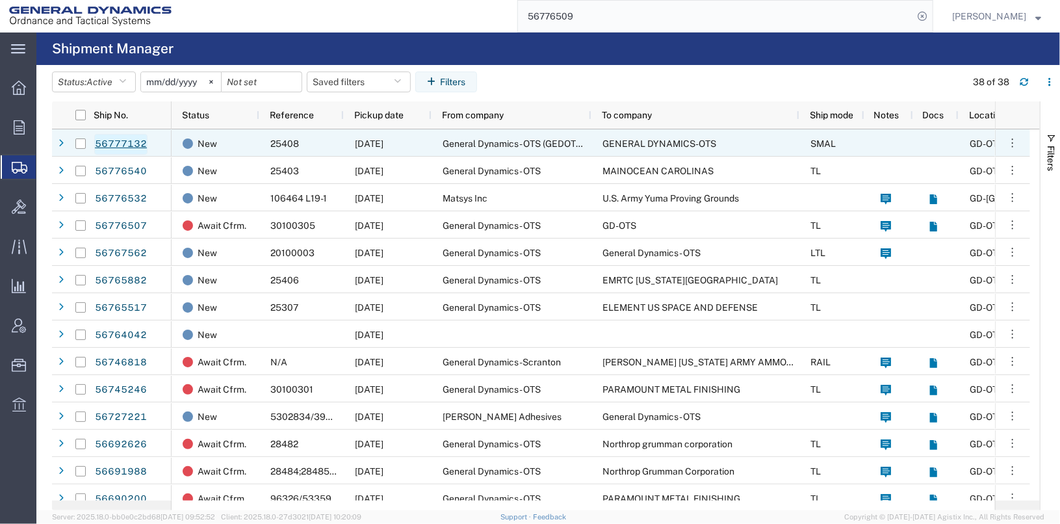
click at [109, 141] on link "56777132" at bounding box center [120, 144] width 53 height 21
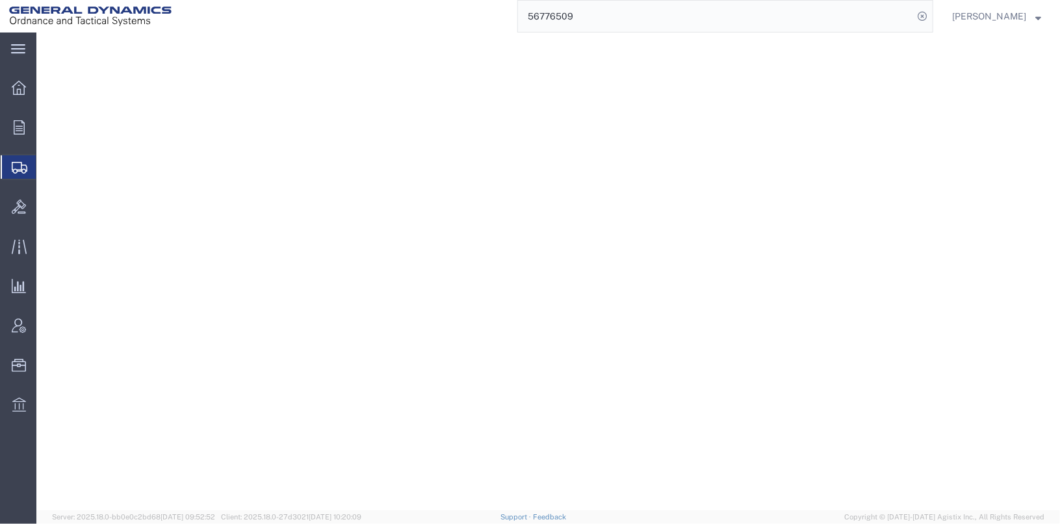
click at [46, 170] on span "Shipments" at bounding box center [41, 167] width 10 height 26
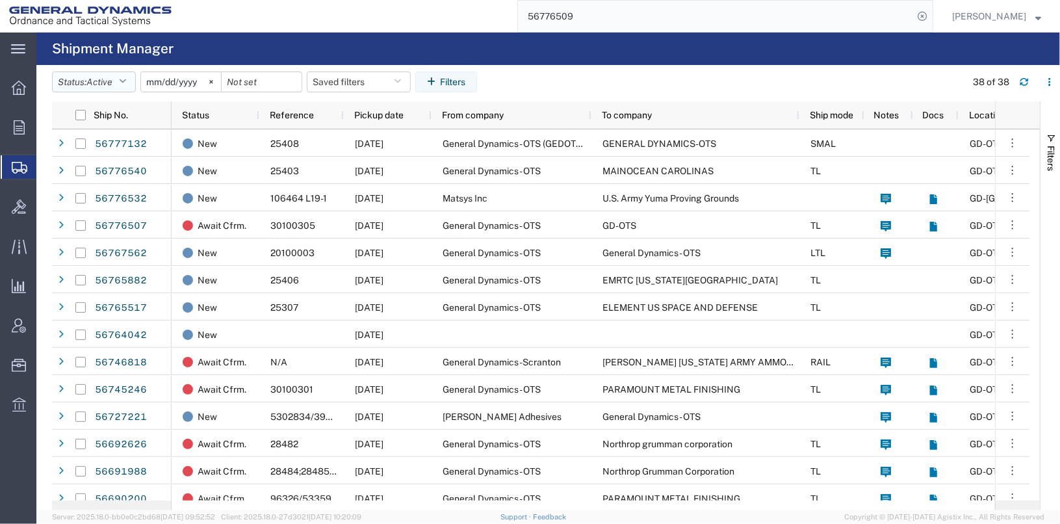
click at [126, 82] on icon "button" at bounding box center [122, 81] width 7 height 9
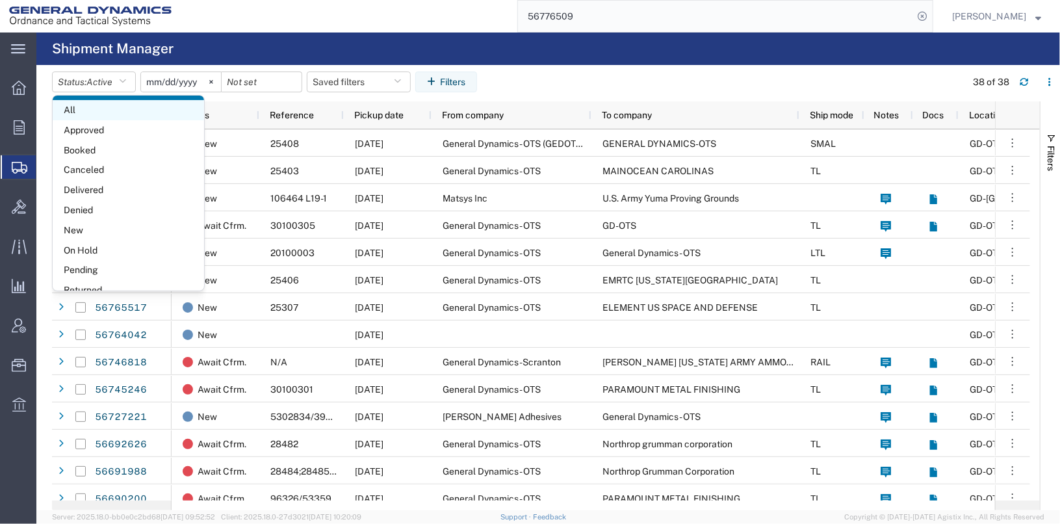
scroll to position [75, 0]
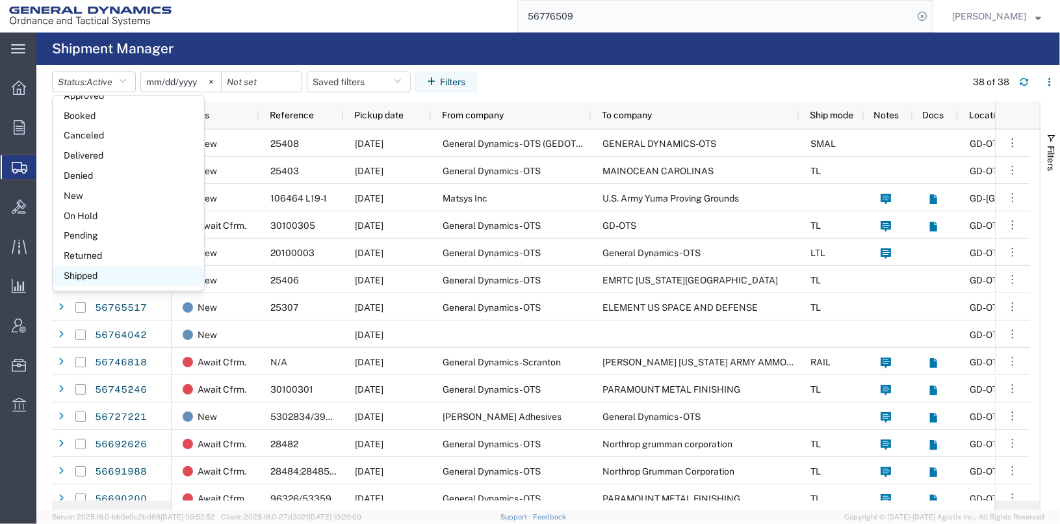
click at [91, 271] on span "Shipped" at bounding box center [128, 276] width 151 height 20
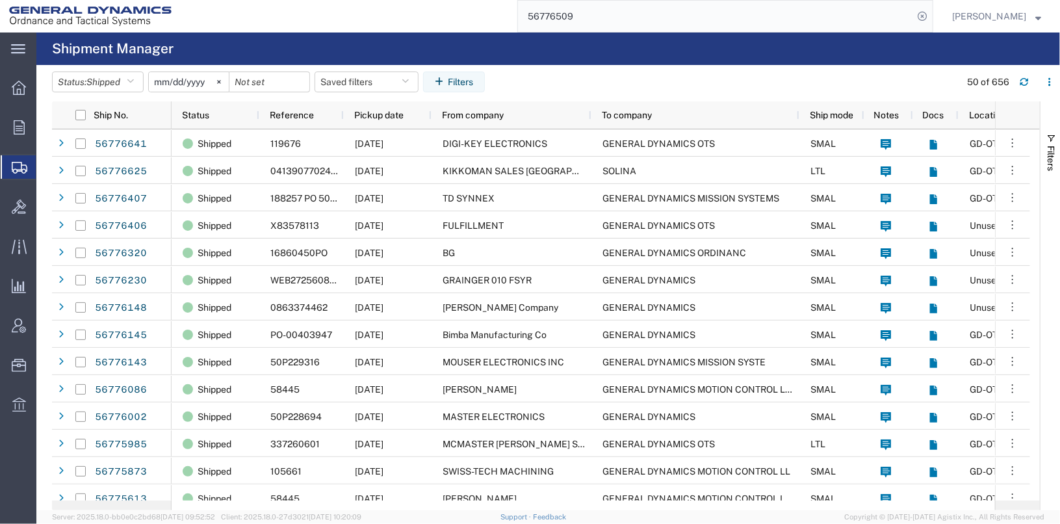
click at [731, 19] on input "56776509" at bounding box center [715, 16] width 395 height 31
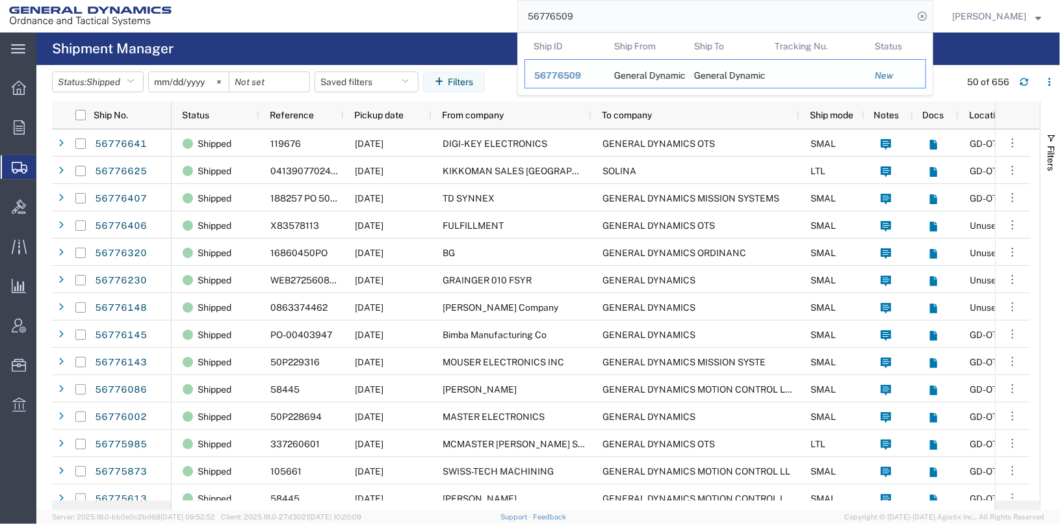
click at [570, 72] on span "56776509" at bounding box center [557, 75] width 47 height 10
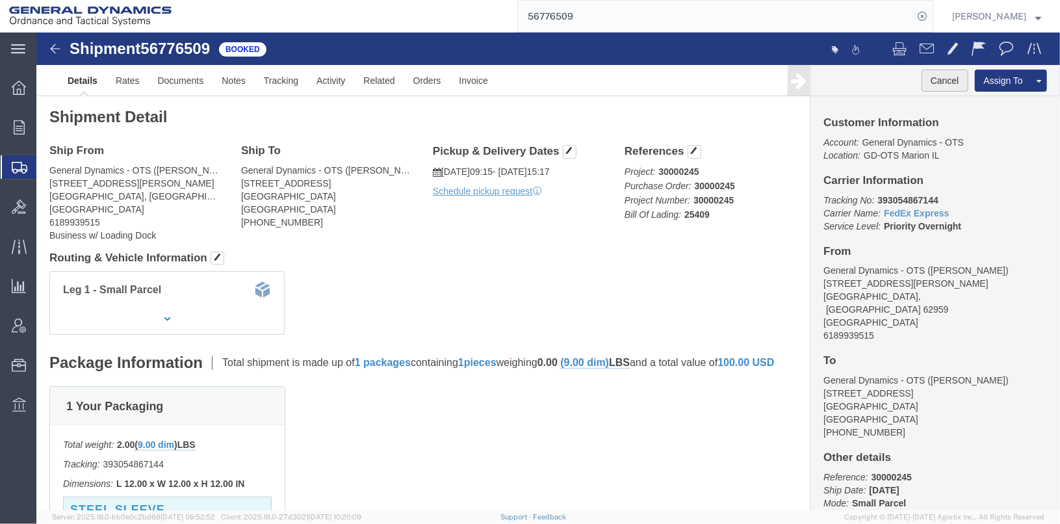
click button "Cancel"
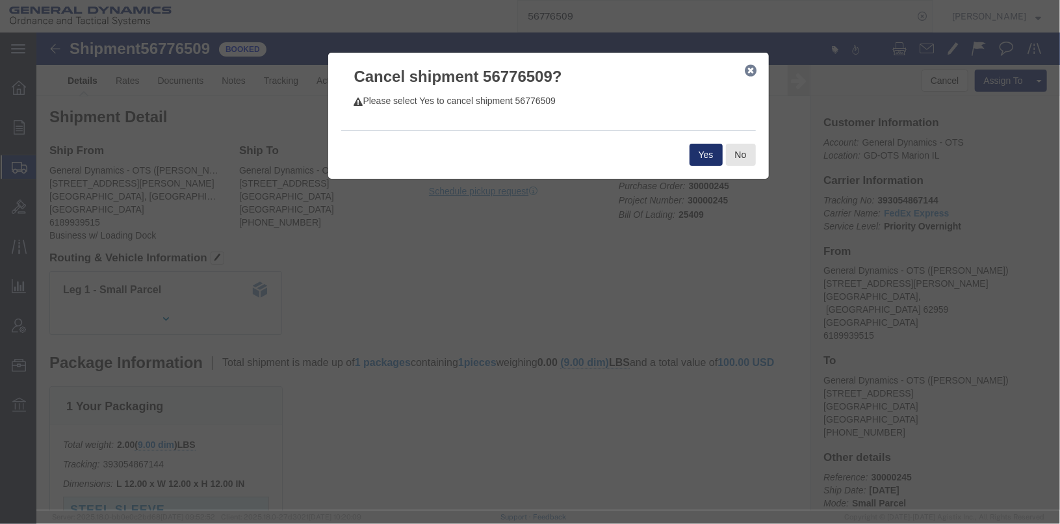
click button "Yes"
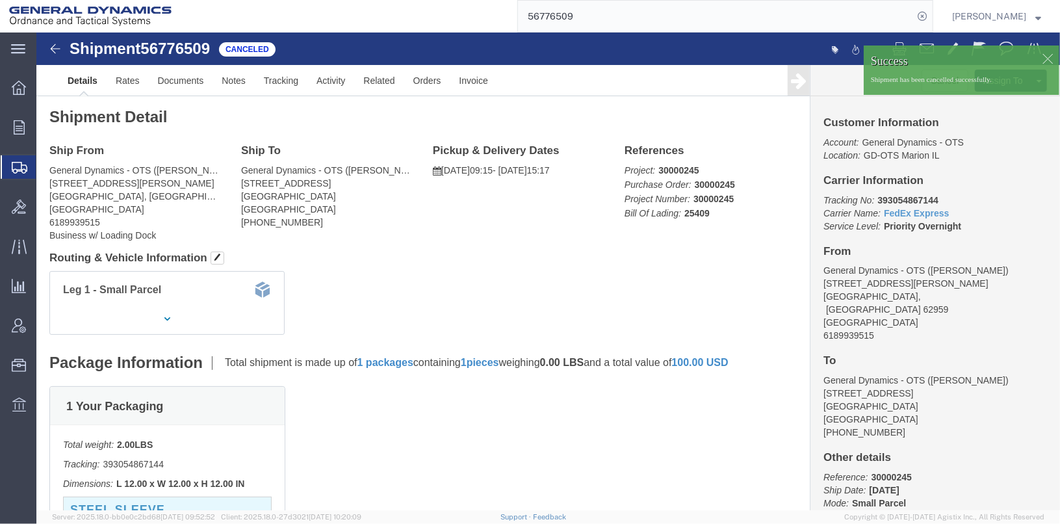
click div
